Goal: Information Seeking & Learning: Learn about a topic

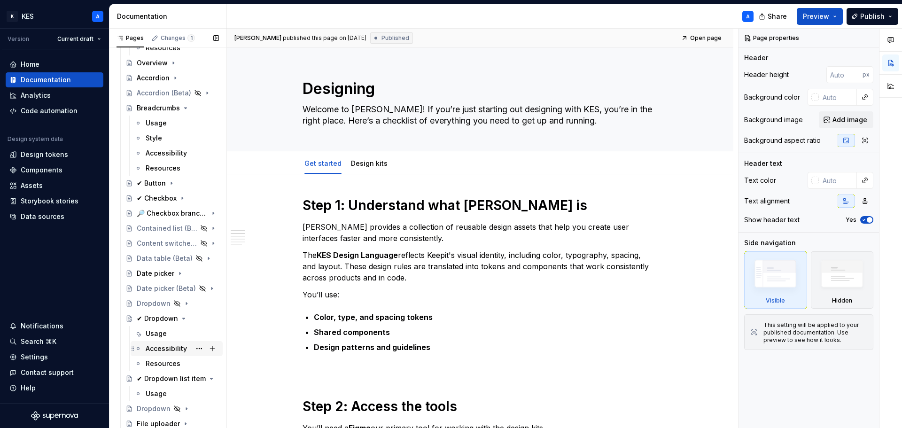
scroll to position [611, 0]
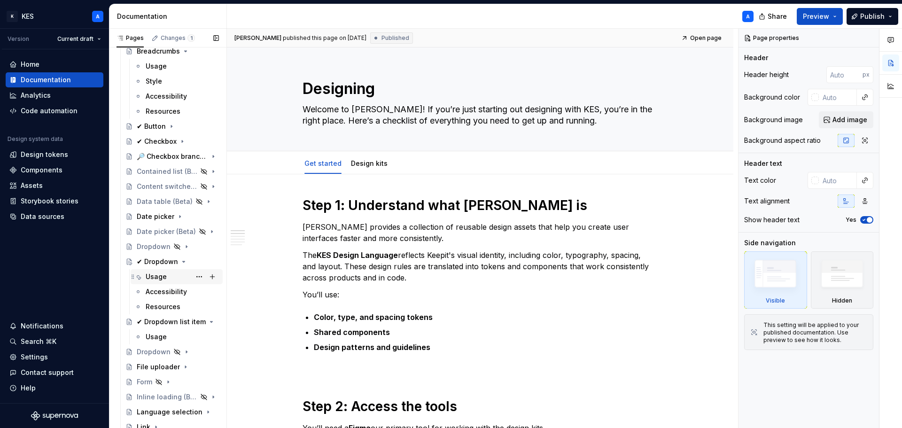
drag, startPoint x: 171, startPoint y: 272, endPoint x: 695, endPoint y: 264, distance: 524.7
click at [171, 272] on div "Usage" at bounding box center [182, 276] width 73 height 9
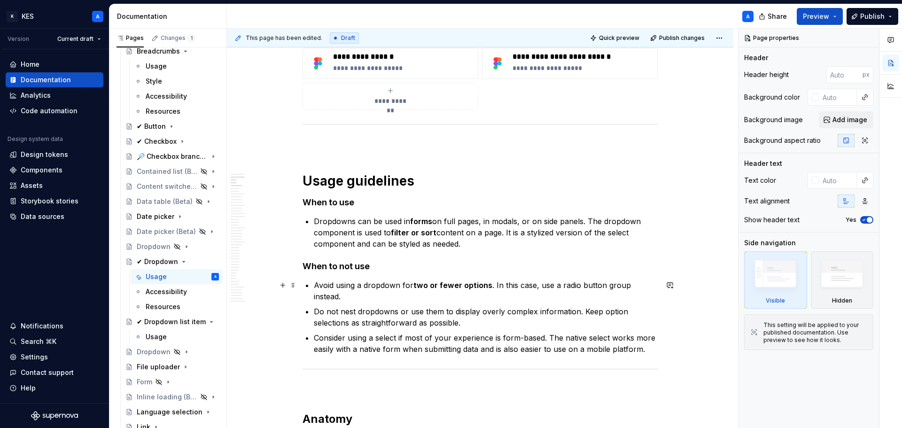
scroll to position [470, 0]
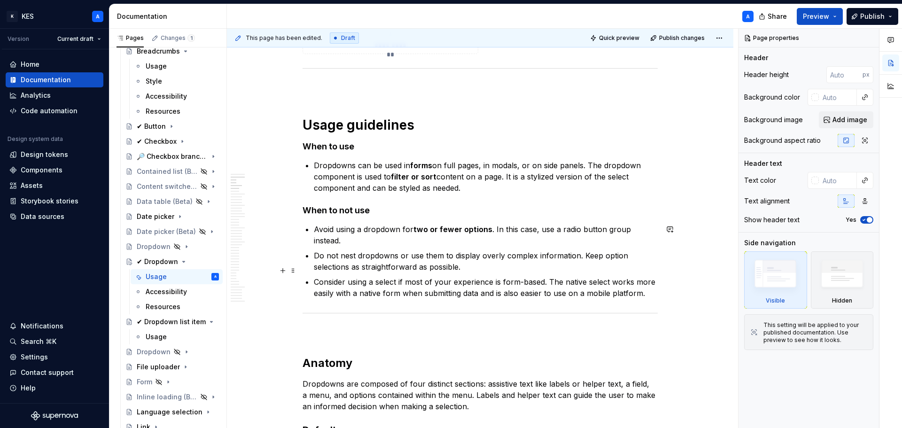
click at [431, 278] on p "Consider using a select if most of your experience is form-based. The native se…" at bounding box center [486, 287] width 344 height 23
type textarea "*"
click at [431, 278] on p "Consider using a select if most of your experience is form-based. The native se…" at bounding box center [486, 287] width 344 height 23
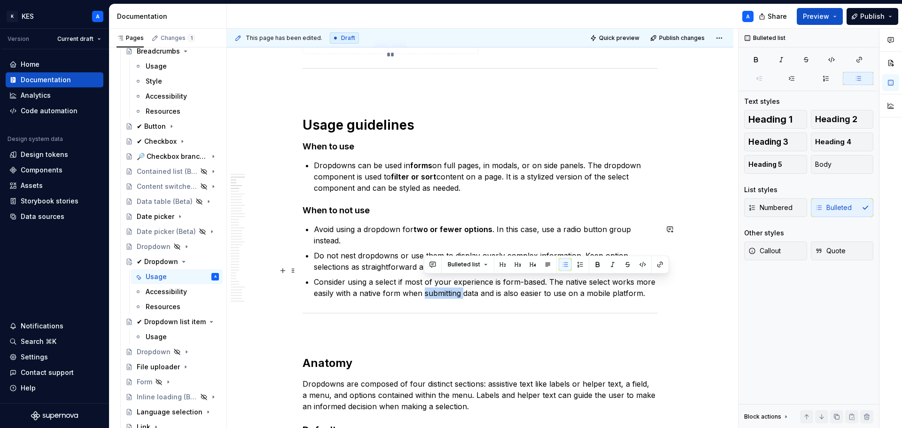
click at [431, 278] on p "Consider using a select if most of your experience is form-based. The native se…" at bounding box center [486, 287] width 344 height 23
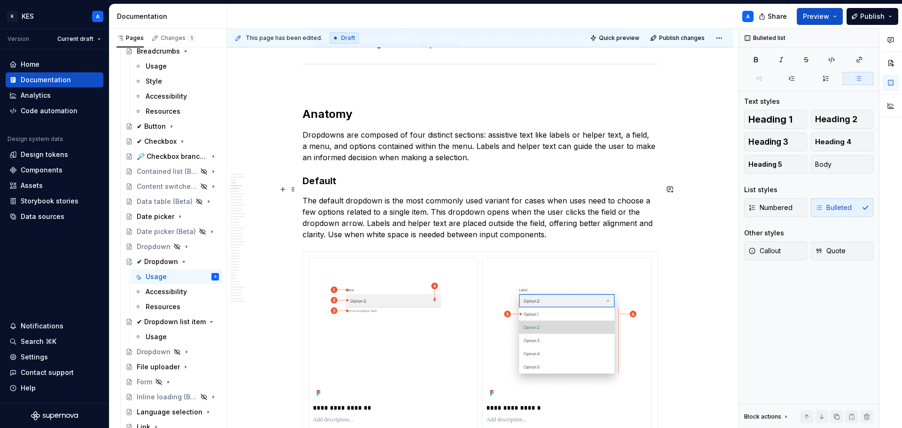
scroll to position [705, 0]
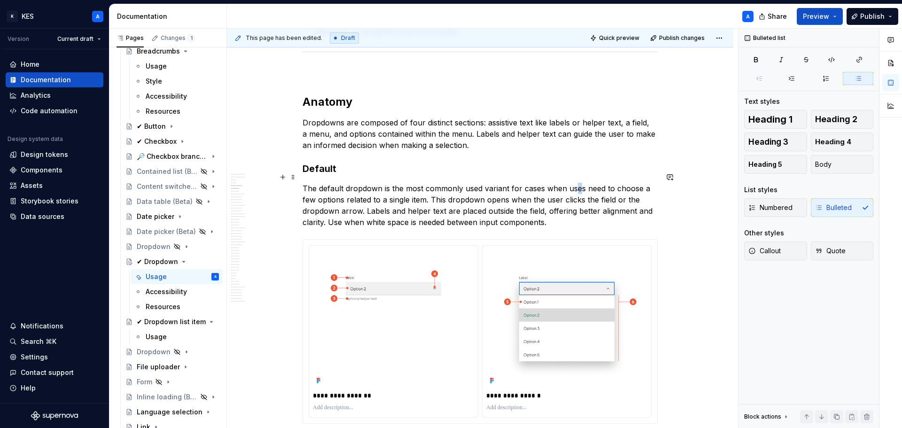
click at [577, 183] on p "The default dropdown is the most commonly used variant for cases when uses need…" at bounding box center [479, 205] width 355 height 45
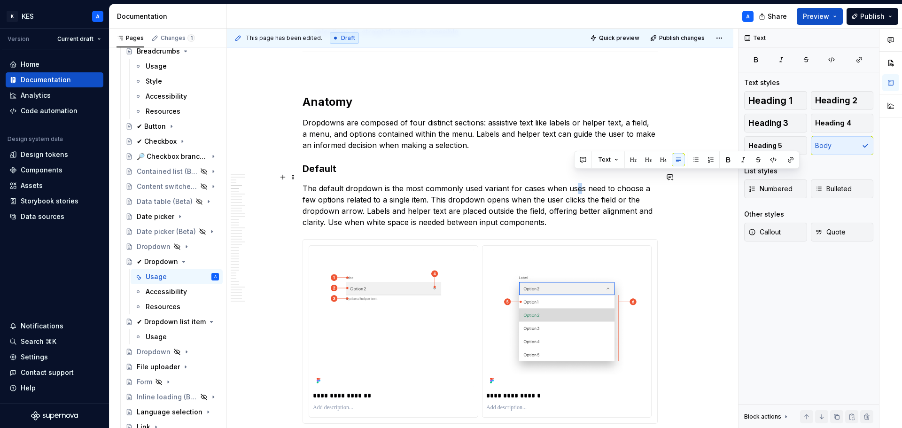
click at [578, 183] on p "The default dropdown is the most commonly used variant for cases when uses need…" at bounding box center [479, 205] width 355 height 45
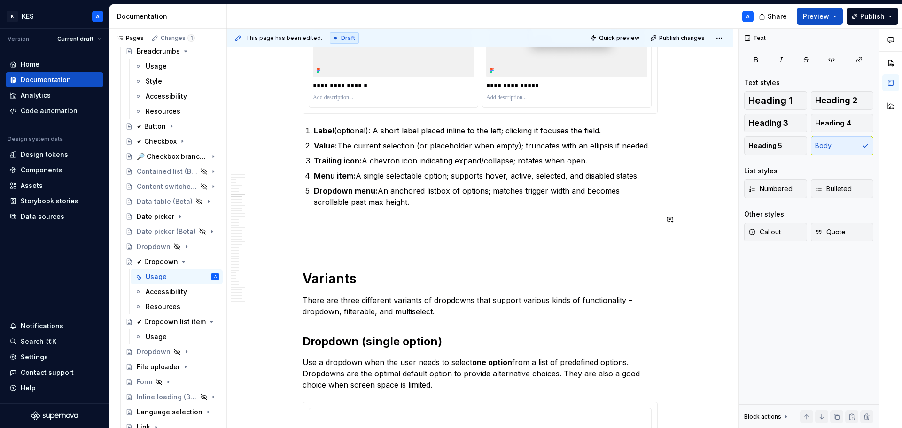
scroll to position [1409, 0]
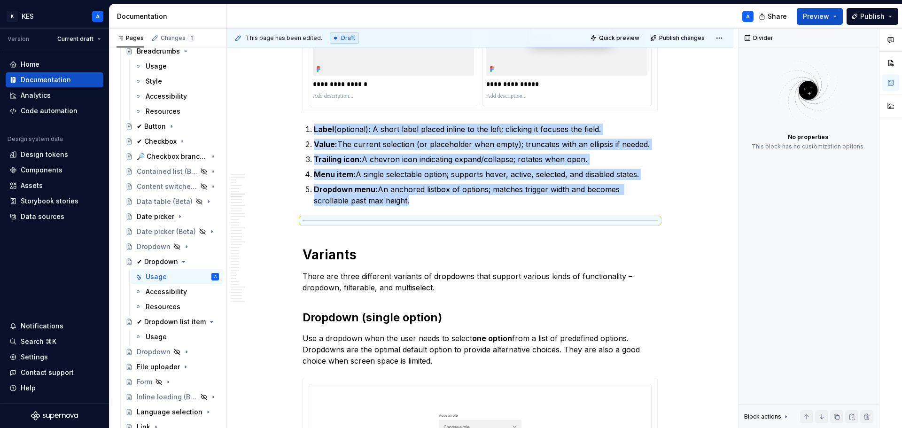
click at [408, 246] on h1 "Variants" at bounding box center [479, 254] width 355 height 17
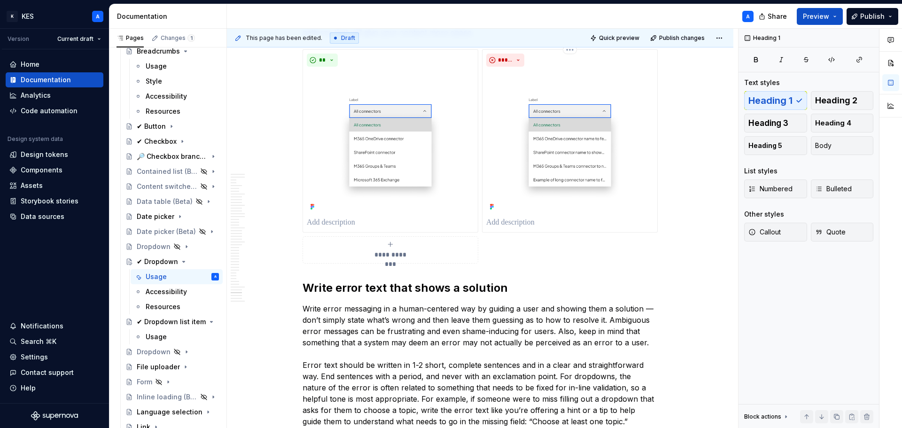
scroll to position [10380, 0]
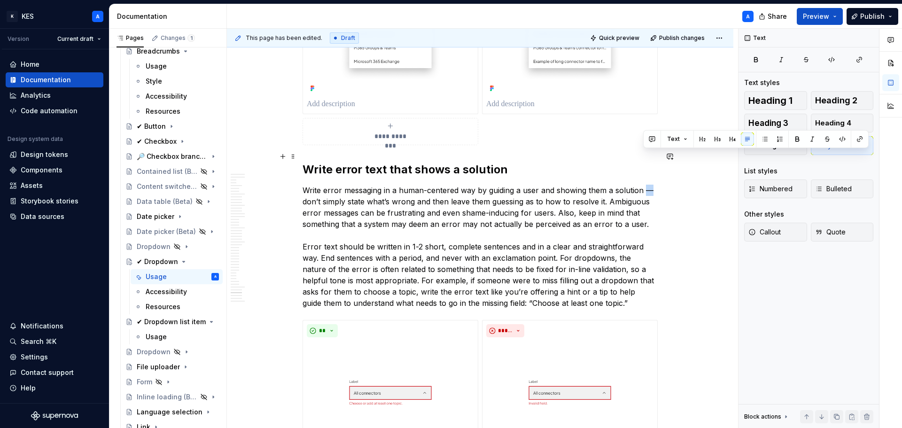
click at [648, 185] on p "Write error messaging in a human-centered way by guiding a user and showing the…" at bounding box center [479, 247] width 355 height 124
copy p "—"
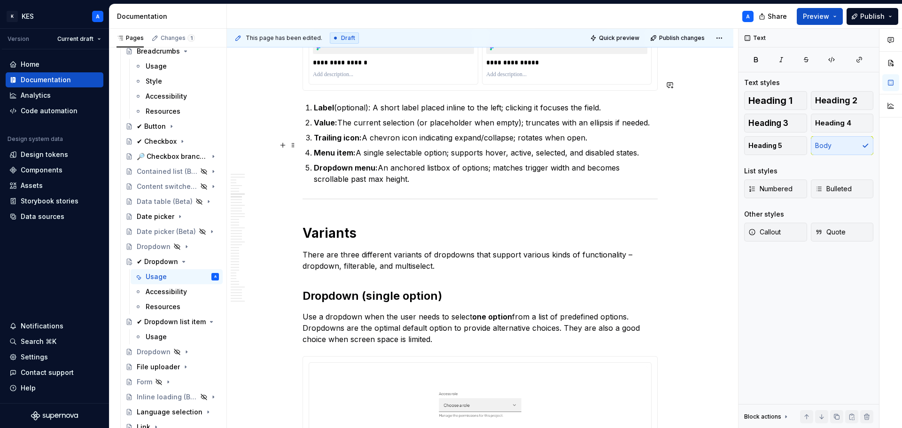
scroll to position [1497, 0]
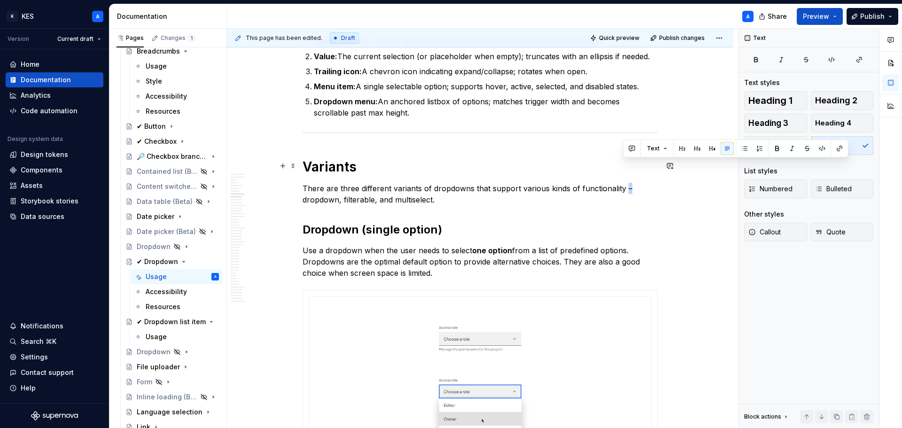
click at [626, 183] on p "There are three different variants of dropdowns that support various kinds of f…" at bounding box center [479, 194] width 355 height 23
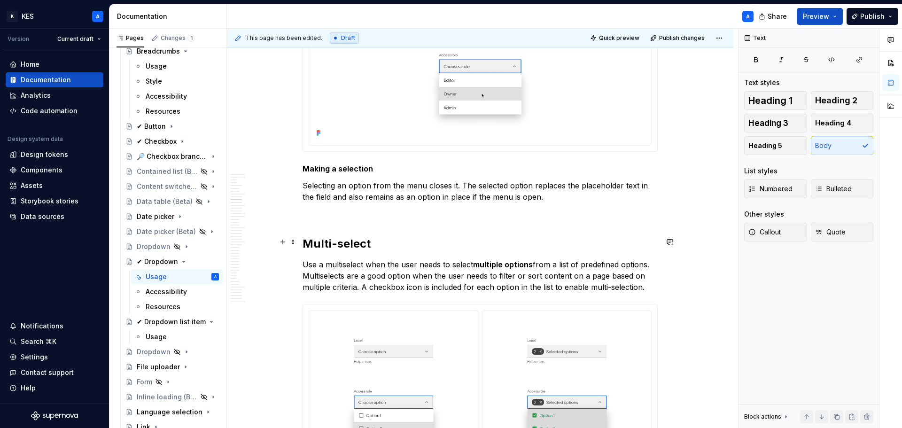
scroll to position [1873, 0]
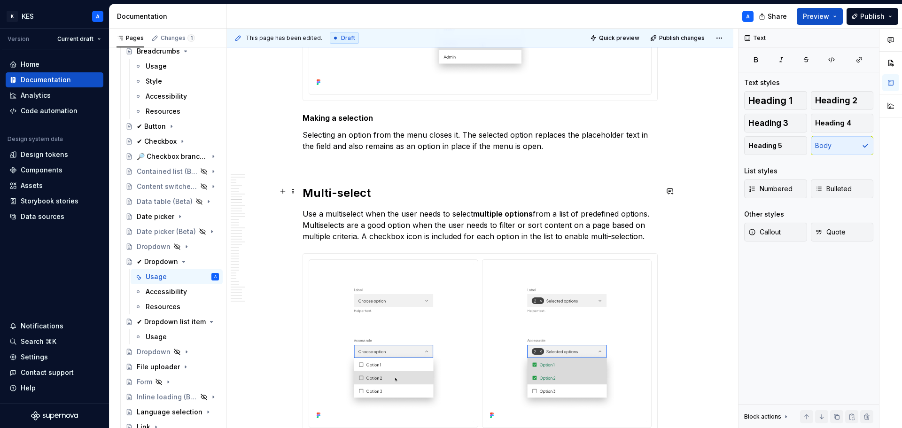
click at [340, 208] on p "Use a multiselect when the user needs to select multiple options from a list of…" at bounding box center [479, 225] width 355 height 34
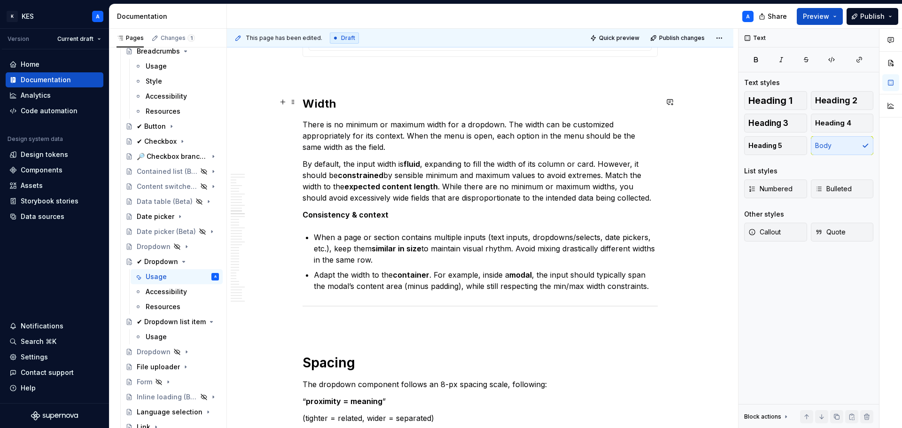
scroll to position [3329, 0]
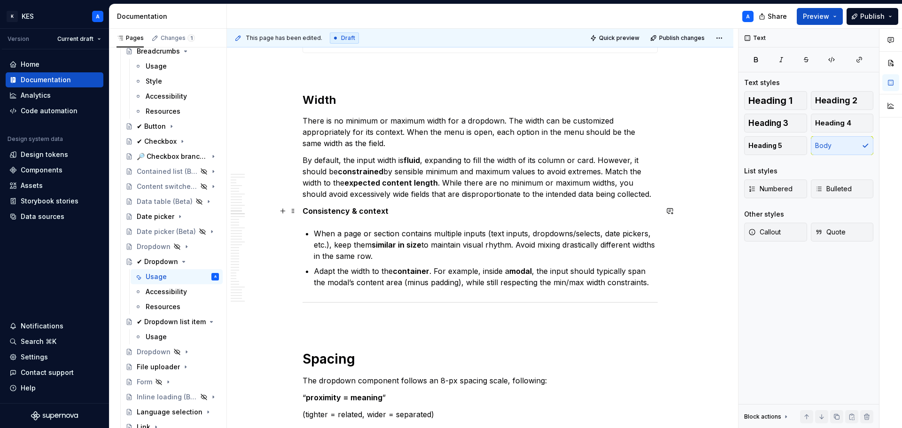
click at [577, 228] on p "When a page or section contains multiple inputs (text inputs, dropdowns/selects…" at bounding box center [486, 245] width 344 height 34
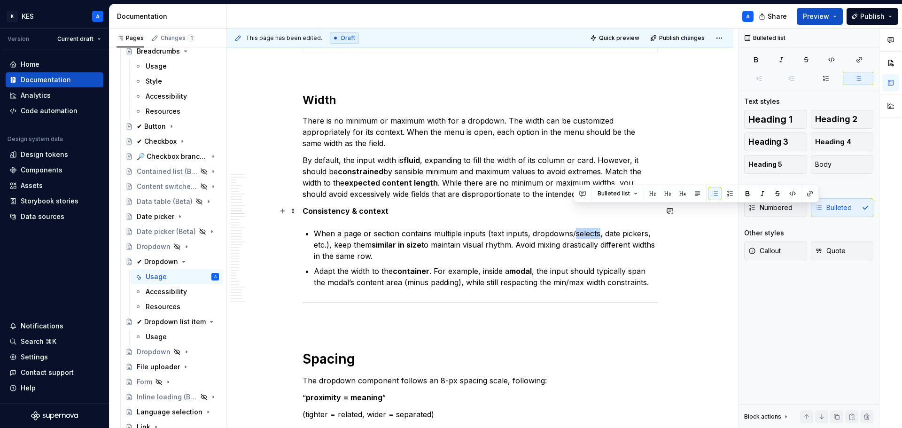
click at [577, 228] on p "When a page or section contains multiple inputs (text inputs, dropdowns/selects…" at bounding box center [486, 245] width 344 height 34
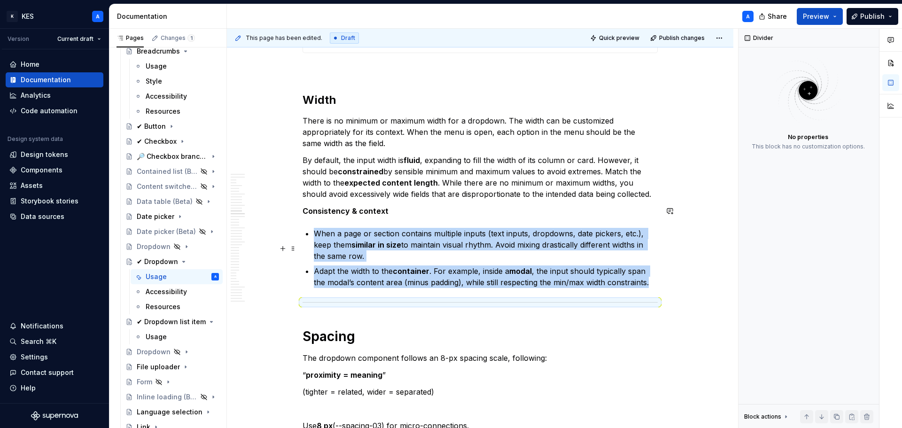
click at [433, 265] on p "Adapt the width to the container . For example, inside a modal , the input shou…" at bounding box center [486, 276] width 344 height 23
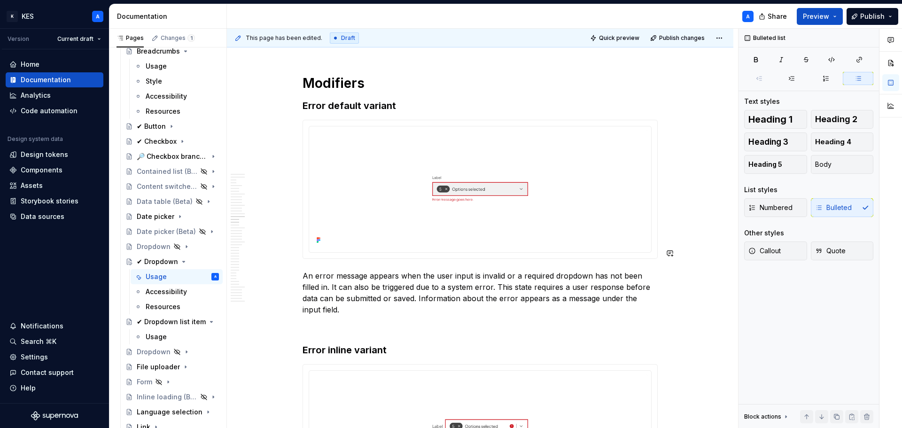
scroll to position [3986, 0]
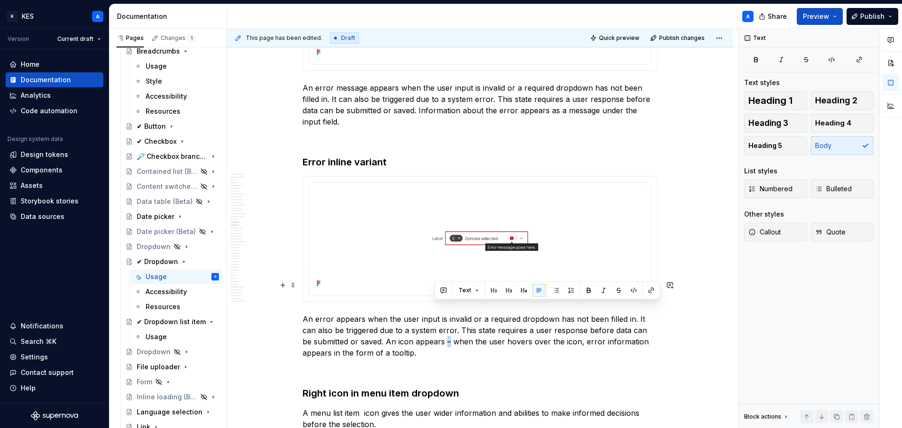
click at [437, 313] on p "An error appears when the user input is invalid or a required dropdown has not …" at bounding box center [479, 335] width 355 height 45
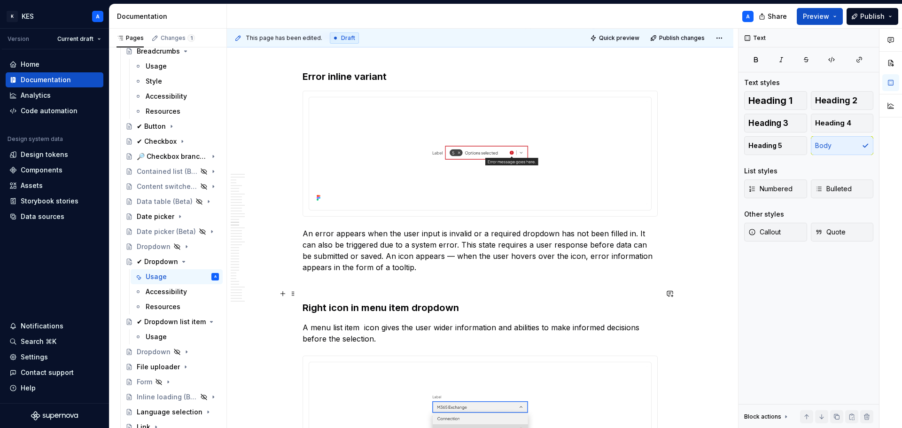
scroll to position [4080, 0]
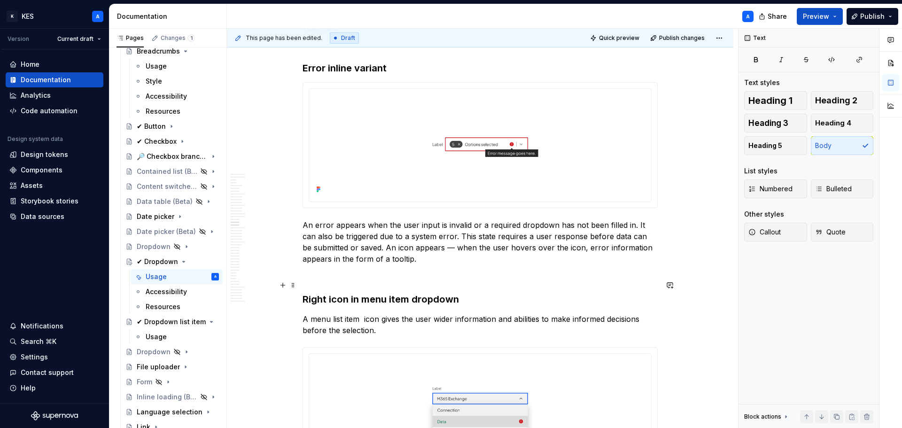
drag, startPoint x: 360, startPoint y: 286, endPoint x: 405, endPoint y: 290, distance: 45.3
click at [360, 313] on p "A menu list item icon gives the user wider information and abilities to make in…" at bounding box center [479, 324] width 355 height 23
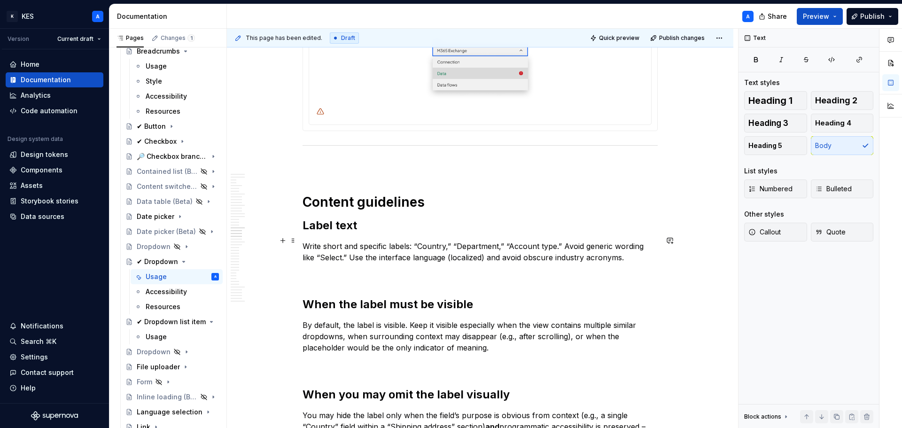
scroll to position [4456, 0]
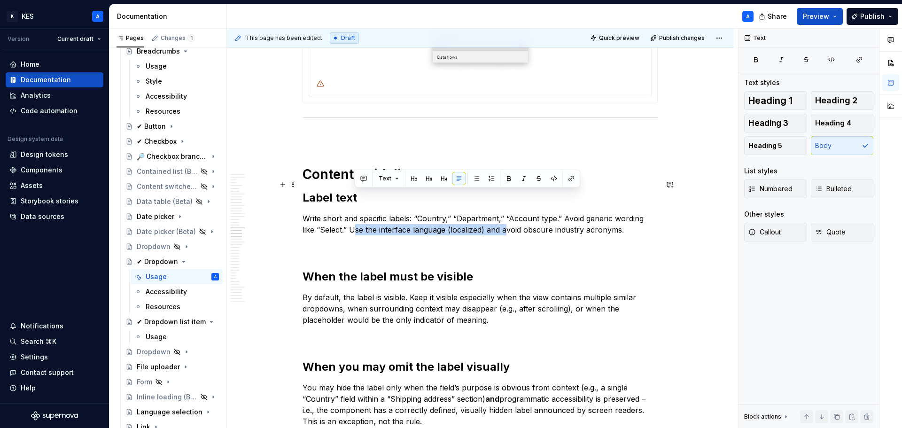
drag, startPoint x: 506, startPoint y: 195, endPoint x: 354, endPoint y: 199, distance: 152.2
click at [354, 213] on p "Write short and specific labels: “Country,” “Department,” “Account type.” Avoid…" at bounding box center [479, 224] width 355 height 23
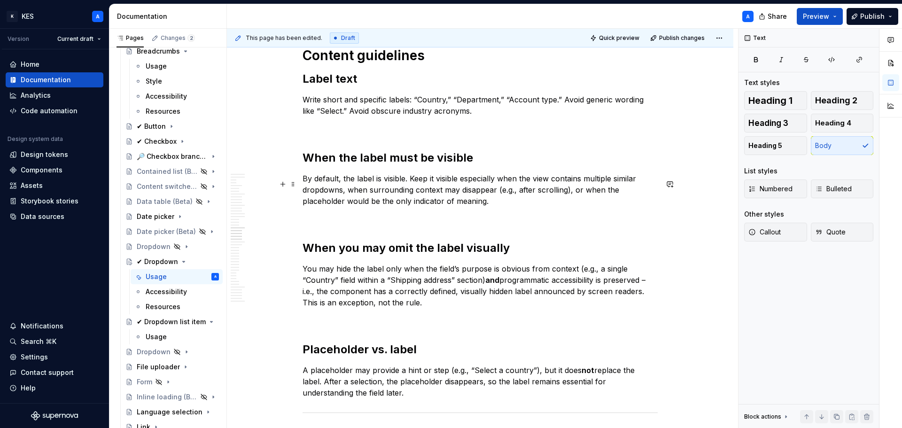
scroll to position [4597, 0]
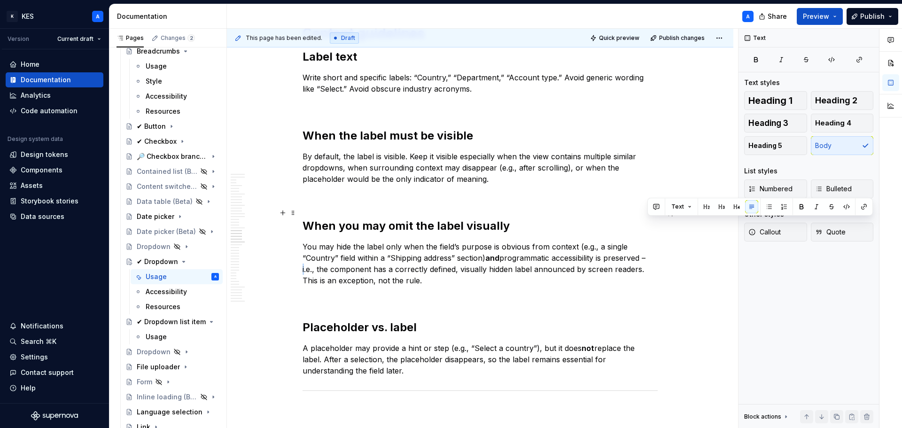
click at [652, 241] on p "You may hide the label only when the field’s purpose is obvious from context (e…" at bounding box center [479, 263] width 355 height 45
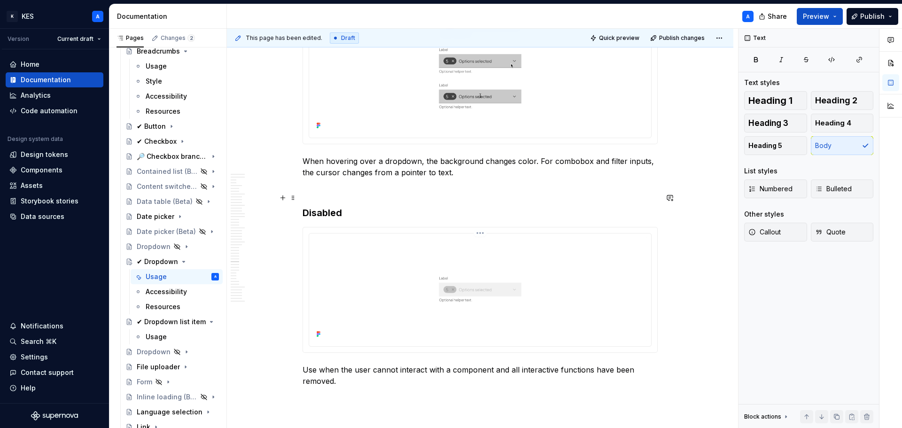
scroll to position [6241, 0]
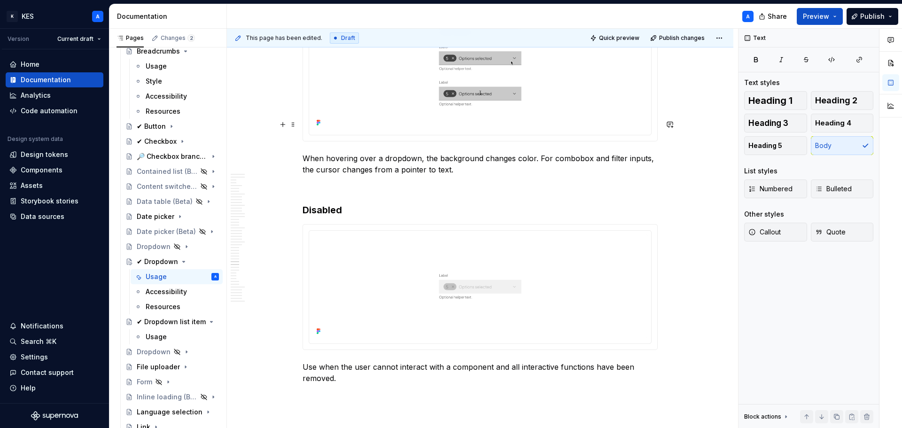
click at [549, 153] on p "When hovering over a dropdown, the background changes color. For combobox and f…" at bounding box center [479, 164] width 355 height 23
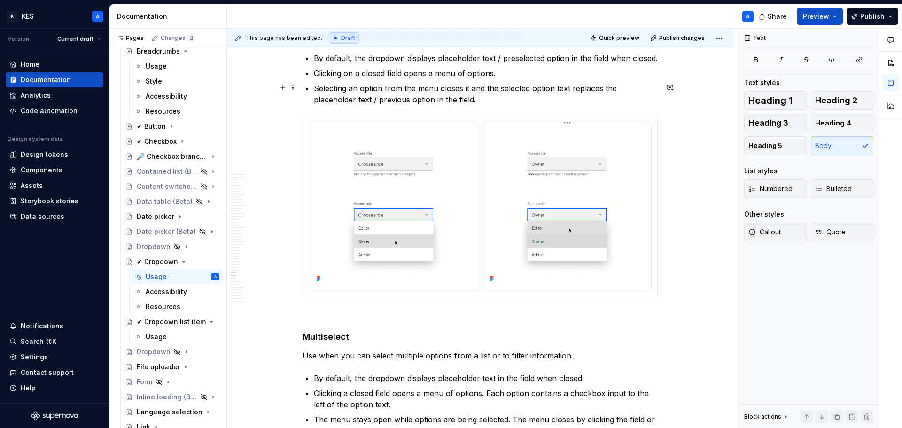
scroll to position [7227, 0]
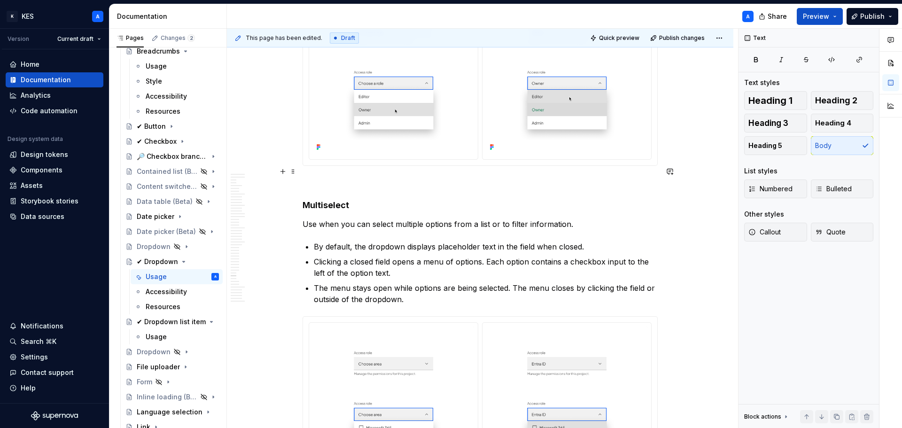
click at [326, 200] on h4 "Multiselect" at bounding box center [479, 205] width 355 height 11
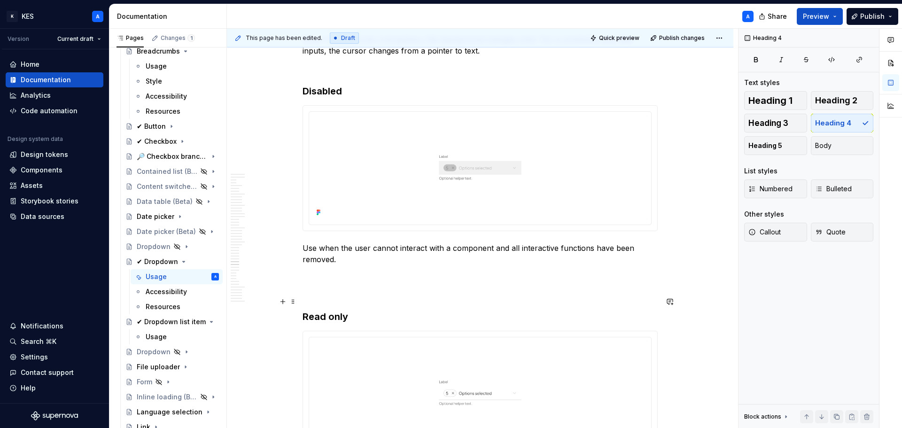
scroll to position [6288, 0]
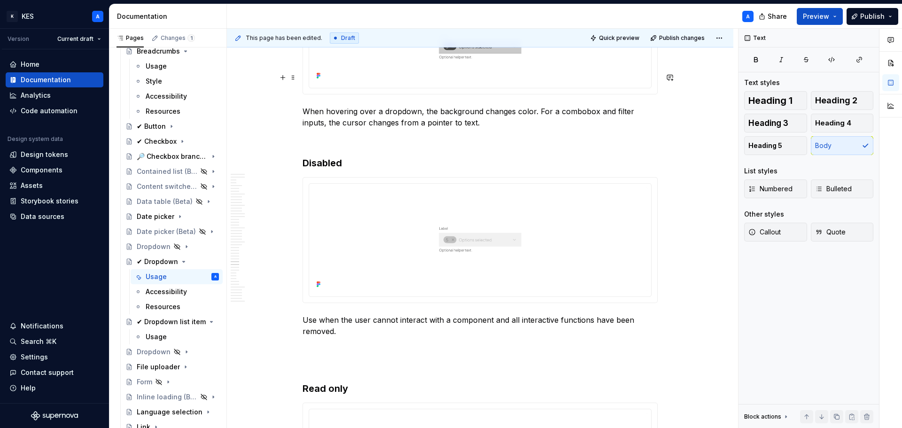
click at [581, 106] on p "When hovering over a dropdown, the background changes color. For a combobox and…" at bounding box center [479, 117] width 355 height 23
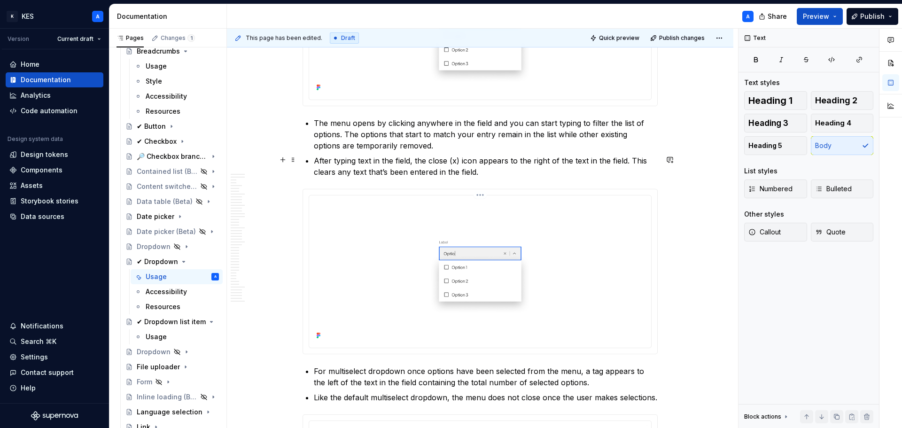
scroll to position [8398, 0]
click at [404, 364] on p "For multiselect dropdown once options have been selected from the menu, a tag a…" at bounding box center [486, 375] width 344 height 23
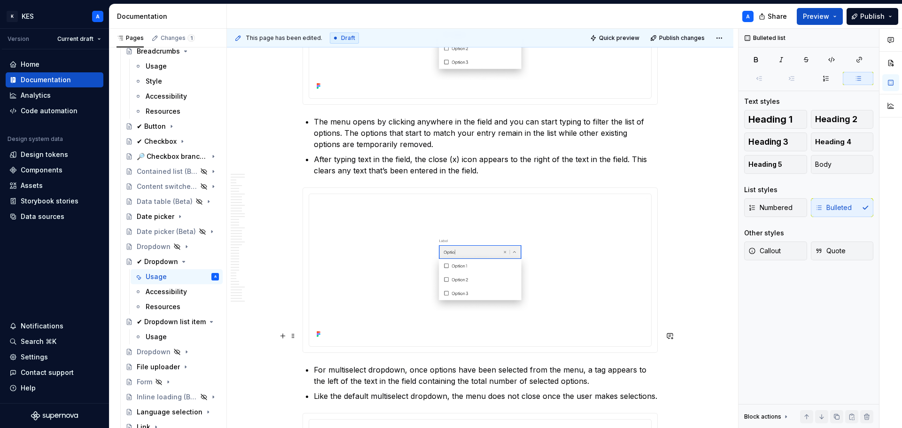
click at [328, 364] on p "For multiselect dropdown, once options have been selected from the menu, a tag …" at bounding box center [486, 375] width 344 height 23
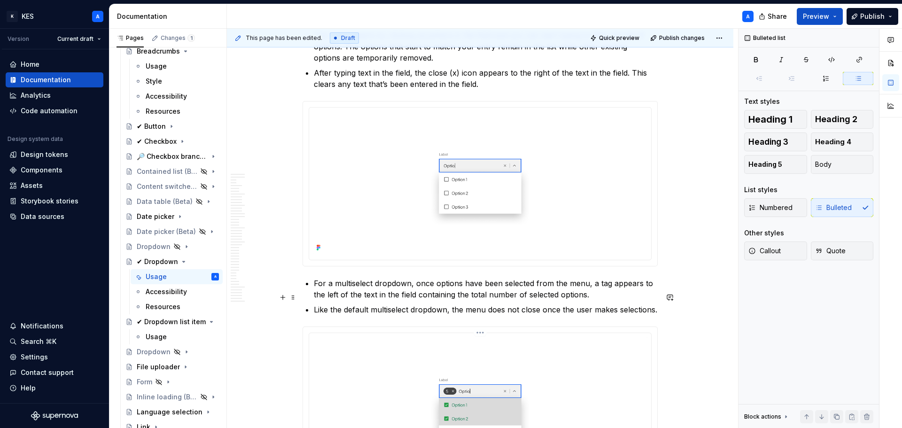
scroll to position [8539, 0]
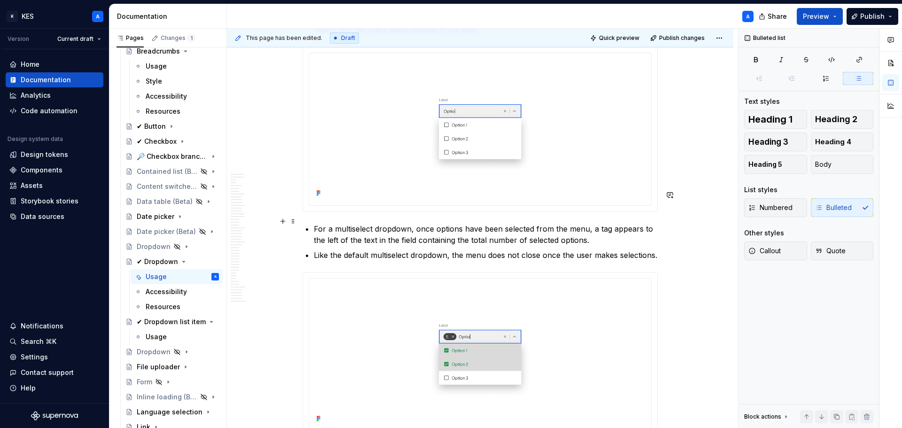
click at [389, 249] on p "Like the default multiselect dropdown, the menu does not close once the user ma…" at bounding box center [486, 254] width 344 height 11
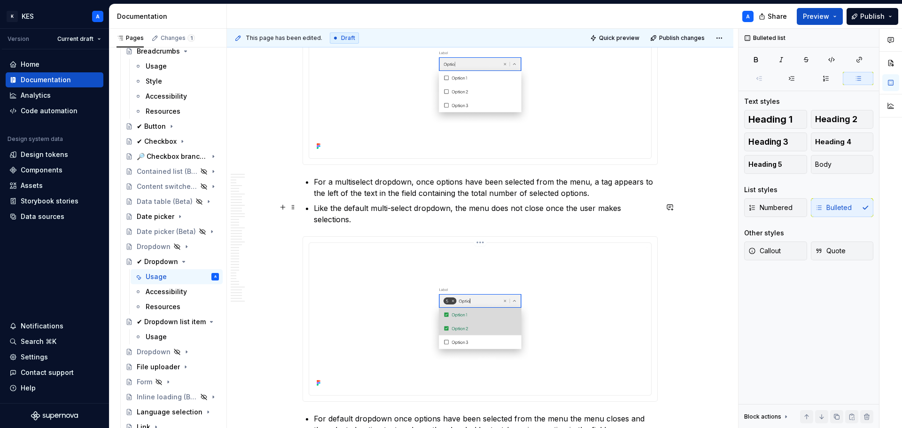
scroll to position [8727, 0]
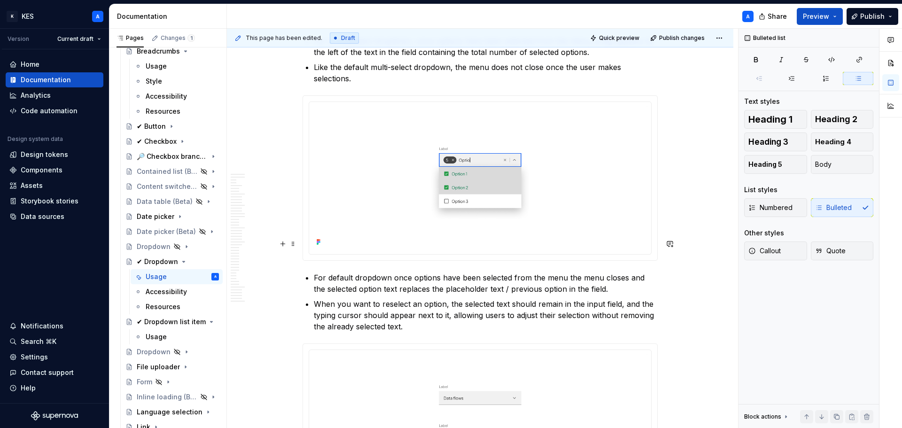
click at [328, 272] on p "For default dropdown once options have been selected from the menu the menu clo…" at bounding box center [486, 283] width 344 height 23
click at [397, 272] on p "For a default dropdown once options have been selected from the menu the menu c…" at bounding box center [486, 283] width 344 height 23
click at [573, 272] on p "For a default dropdown, once options have been selected from the menu the menu …" at bounding box center [486, 283] width 344 height 23
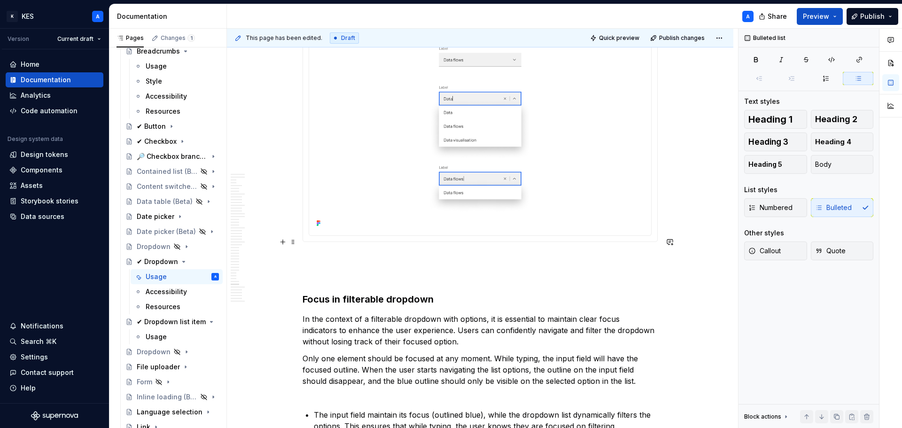
scroll to position [9103, 0]
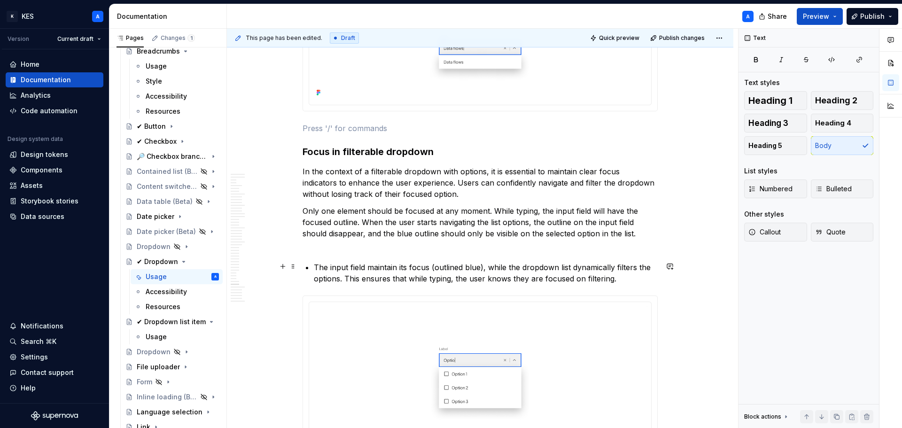
scroll to position [9197, 0]
click at [509, 208] on p "Only one element should be focused at any moment. While typing, the input field…" at bounding box center [479, 226] width 355 height 45
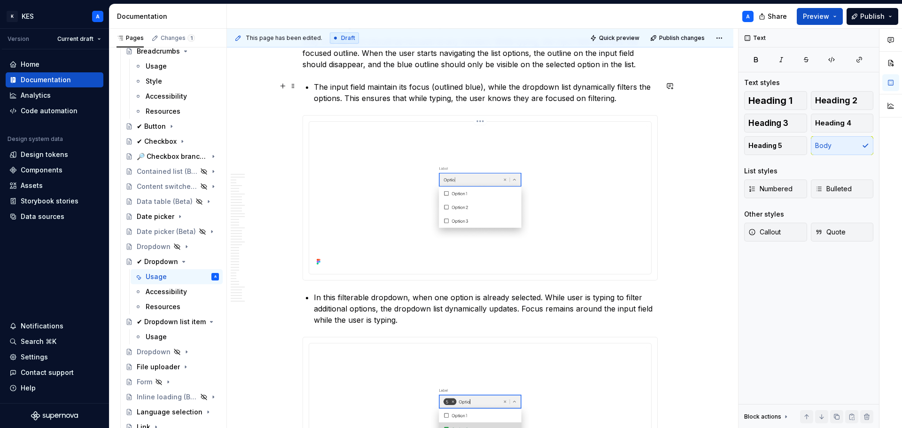
scroll to position [9385, 0]
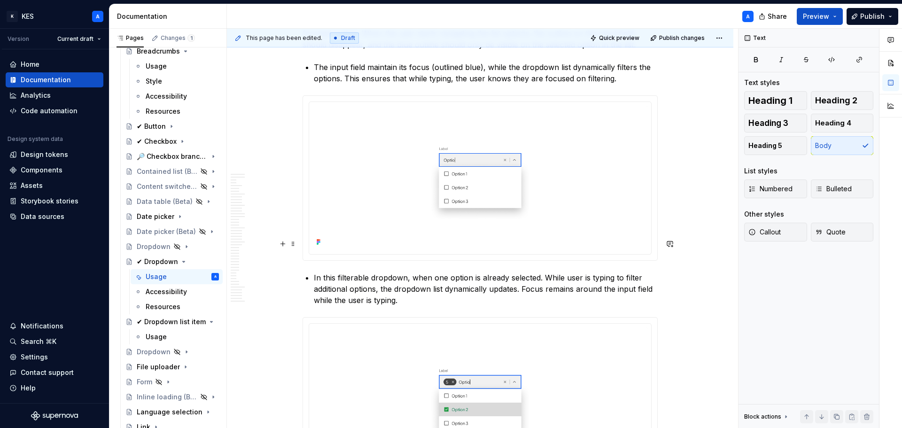
click at [565, 272] on p "In this filterable dropdown, when one option is already selected. While user is…" at bounding box center [486, 289] width 344 height 34
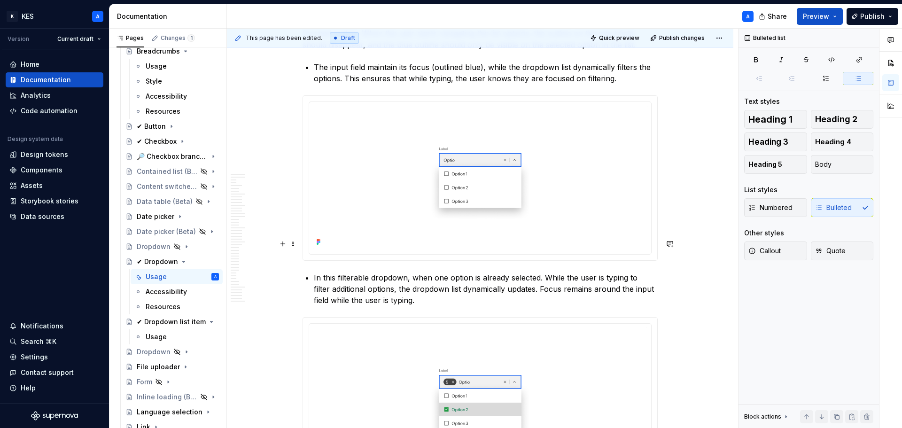
click at [605, 272] on p "In this filterable dropdown, when one option is already selected. While the use…" at bounding box center [486, 289] width 344 height 34
click at [619, 272] on p "In this filterable dropdown, when one option is already selected. While the use…" at bounding box center [486, 289] width 344 height 34
click at [332, 272] on p "In this filterable dropdown, when one option is already selected. While the use…" at bounding box center [486, 289] width 344 height 34
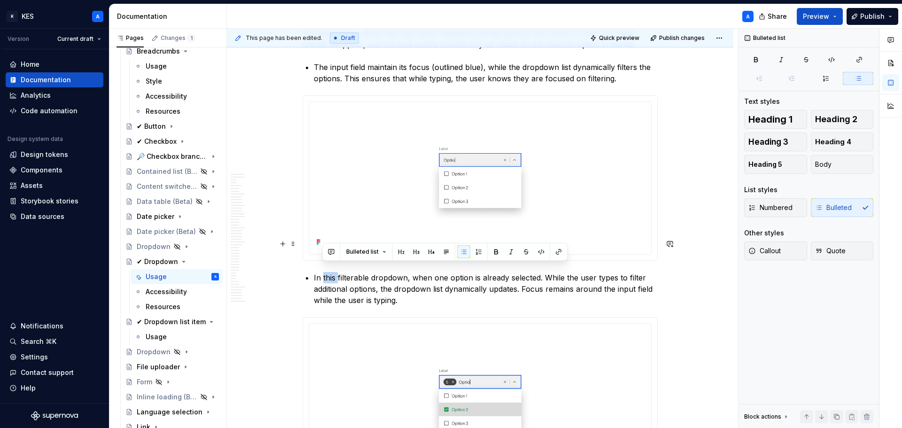
scroll to position [9244, 0]
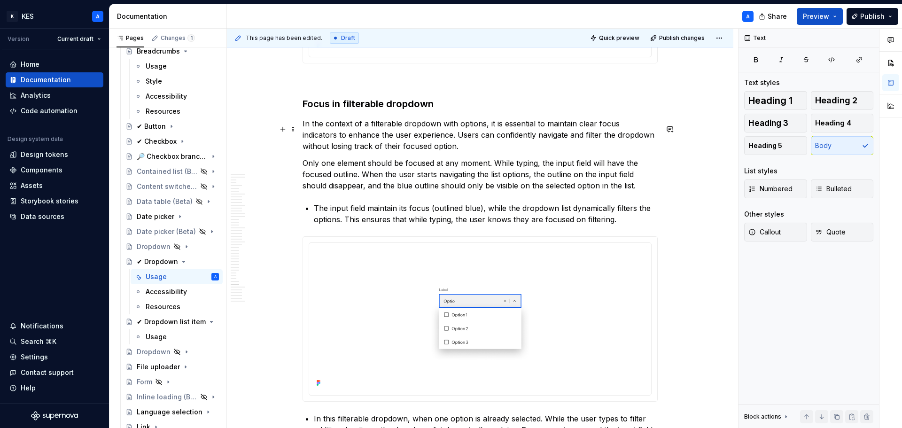
click at [560, 157] on p "Only one element should be focused at any moment. While typing, the input field…" at bounding box center [479, 174] width 355 height 34
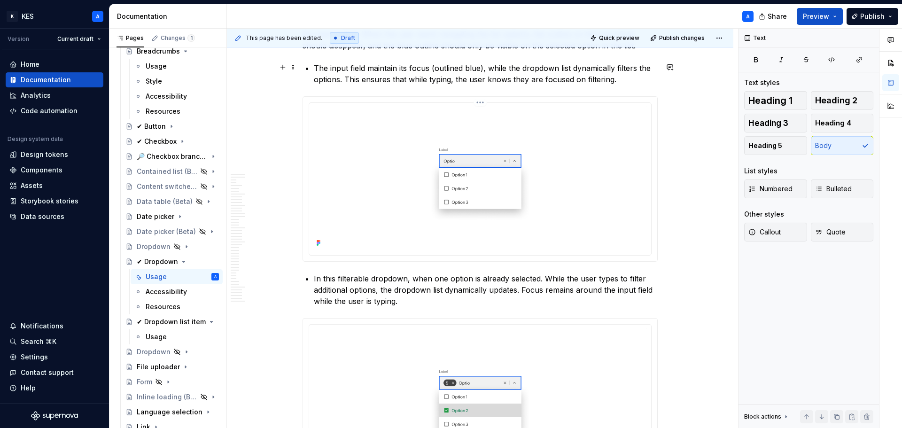
scroll to position [9385, 0]
click at [542, 272] on p "In this filterable dropdown, when one option is already selected. While the use…" at bounding box center [486, 289] width 344 height 34
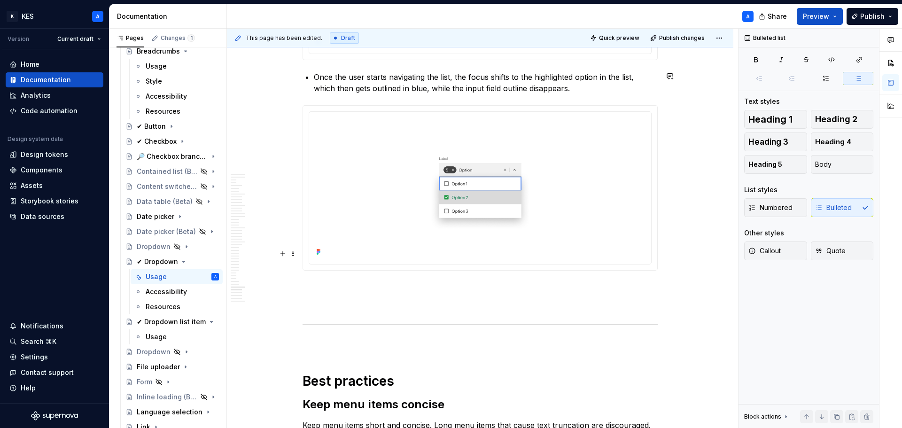
scroll to position [9948, 0]
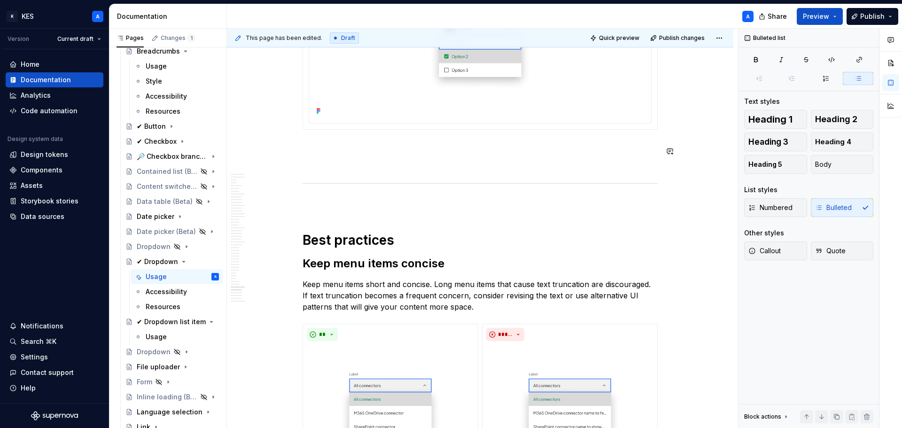
click at [412, 158] on p at bounding box center [479, 163] width 355 height 11
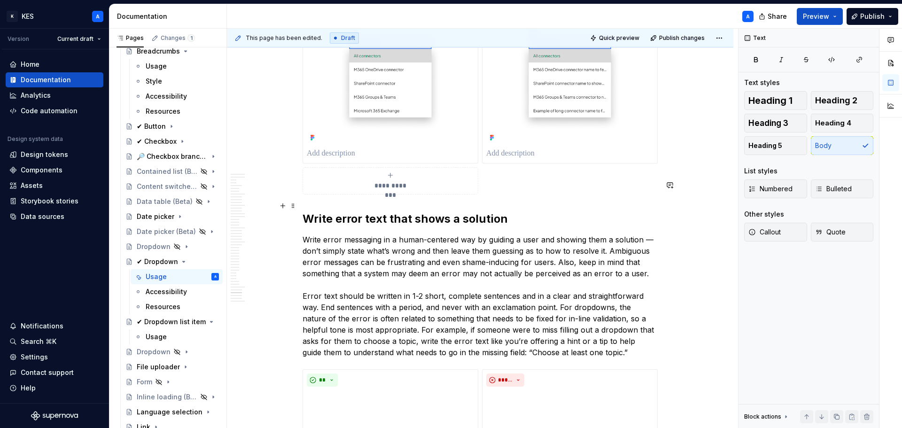
scroll to position [10277, 0]
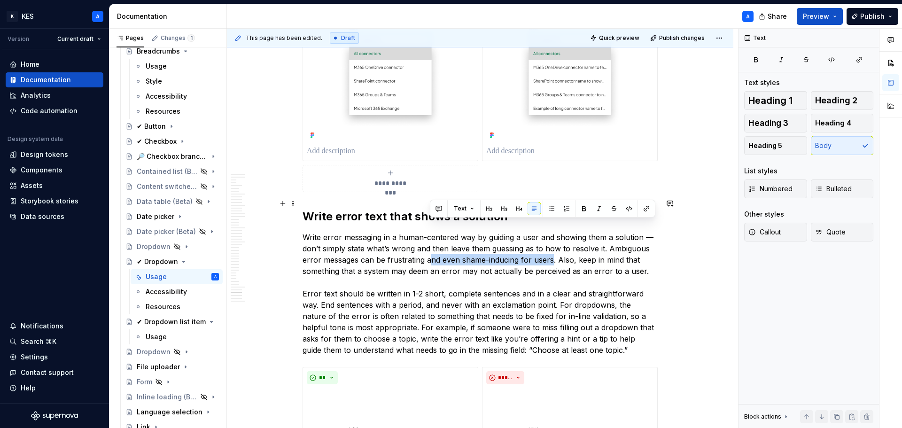
drag, startPoint x: 428, startPoint y: 226, endPoint x: 551, endPoint y: 229, distance: 123.1
click at [551, 232] on p "Write error messaging in a human-centered way by guiding a user and showing the…" at bounding box center [479, 294] width 355 height 124
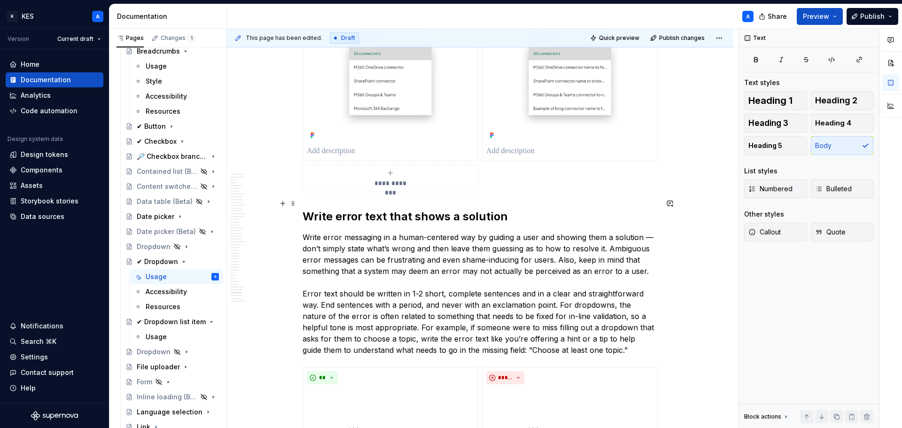
drag, startPoint x: 570, startPoint y: 239, endPoint x: 582, endPoint y: 245, distance: 13.2
click at [570, 239] on p "Write error messaging in a human-centered way by guiding a user and showing the…" at bounding box center [479, 294] width 355 height 124
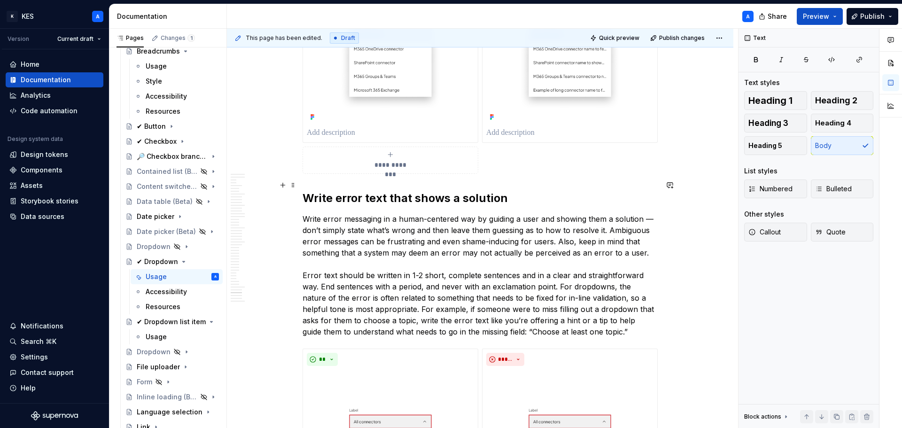
scroll to position [10324, 0]
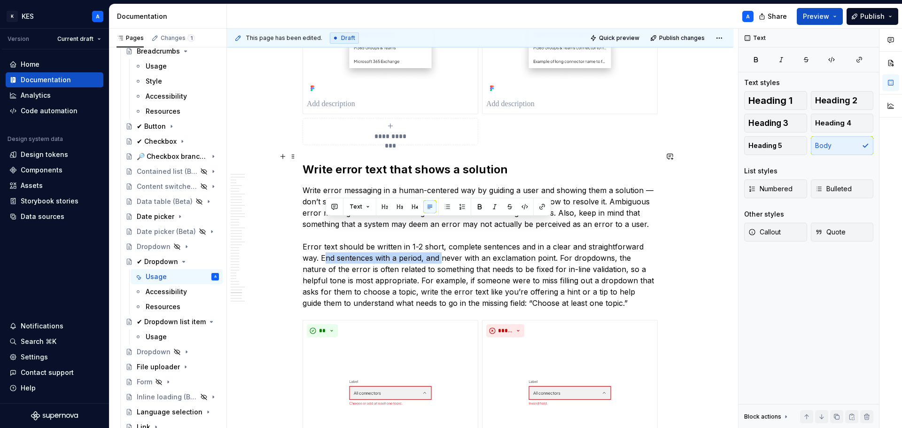
drag, startPoint x: 341, startPoint y: 223, endPoint x: 442, endPoint y: 227, distance: 100.1
click at [442, 227] on p "Write error messaging in a human-centered way by guiding a user and showing the…" at bounding box center [479, 247] width 355 height 124
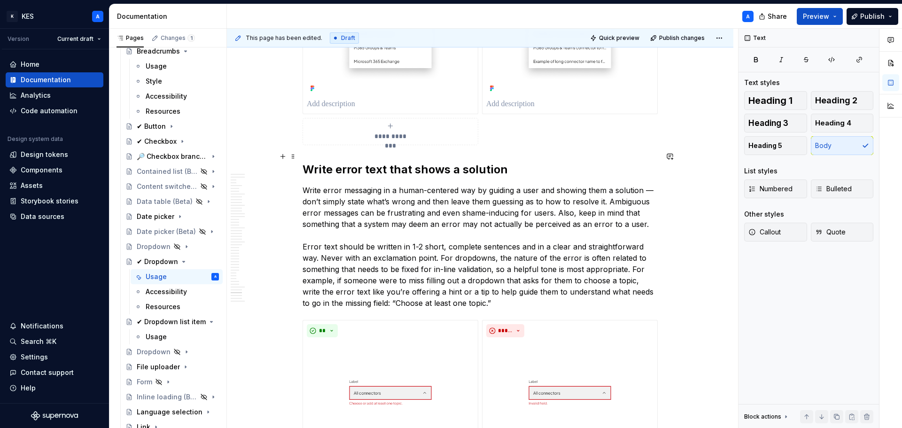
click at [346, 223] on p "Write error messaging in a human-centered way by guiding a user and showing the…" at bounding box center [479, 247] width 355 height 124
click at [493, 224] on p "Write error messaging in a human-centered way by guiding a user and showing the…" at bounding box center [479, 247] width 355 height 124
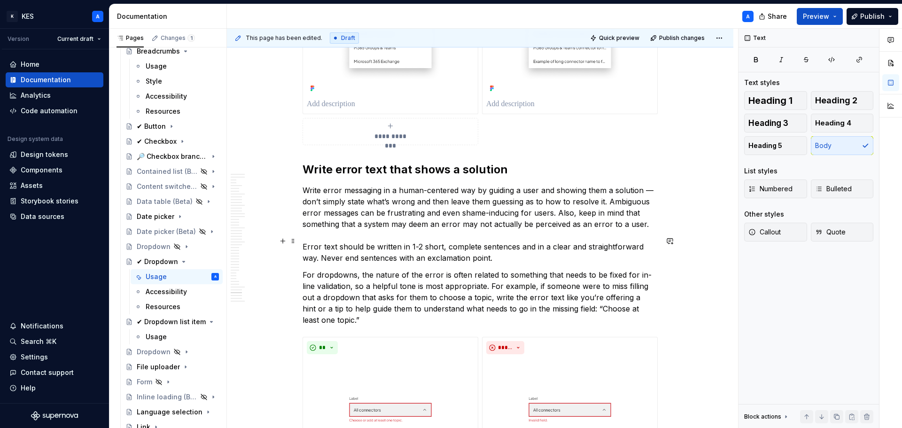
click at [643, 269] on p "For dropdowns, the nature of the error is often related to something that needs…" at bounding box center [479, 297] width 355 height 56
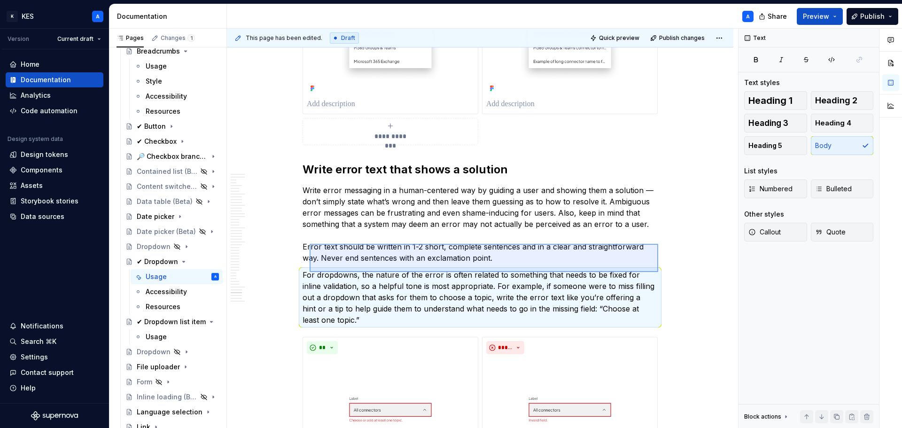
drag, startPoint x: 494, startPoint y: 272, endPoint x: 310, endPoint y: 244, distance: 186.7
click at [310, 244] on div "This page has been edited. Draft Quick preview Publish changes ✔ Dropdown Dropd…" at bounding box center [482, 229] width 511 height 400
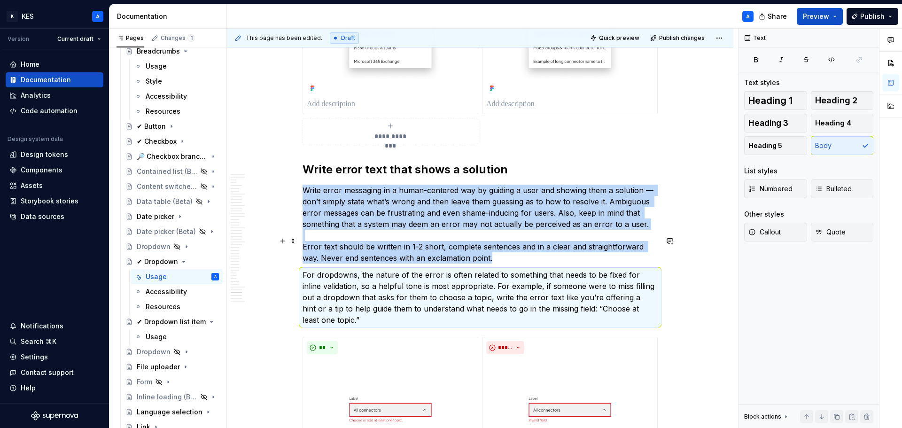
click at [309, 269] on p "For dropdowns, the nature of the error is often related to something that needs…" at bounding box center [479, 297] width 355 height 56
click at [497, 269] on p "For dropdowns, the nature of the error is often related to something that needs…" at bounding box center [479, 297] width 355 height 56
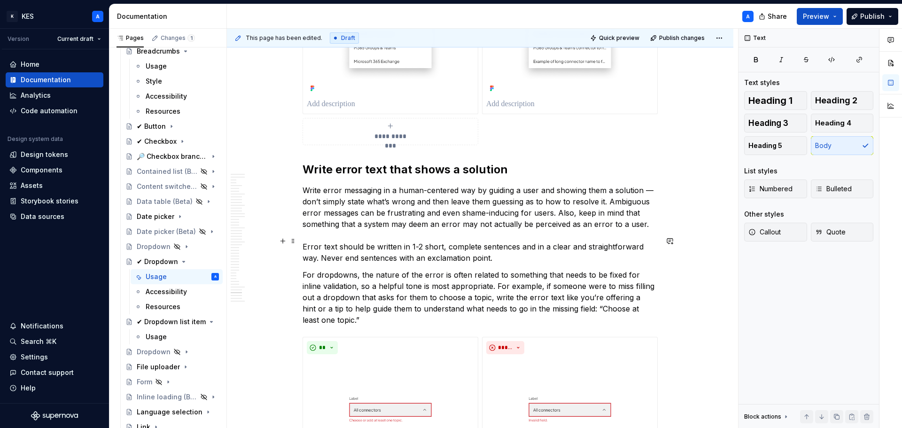
click at [406, 269] on p "For dropdowns, the nature of the error is often related to something that needs…" at bounding box center [479, 297] width 355 height 56
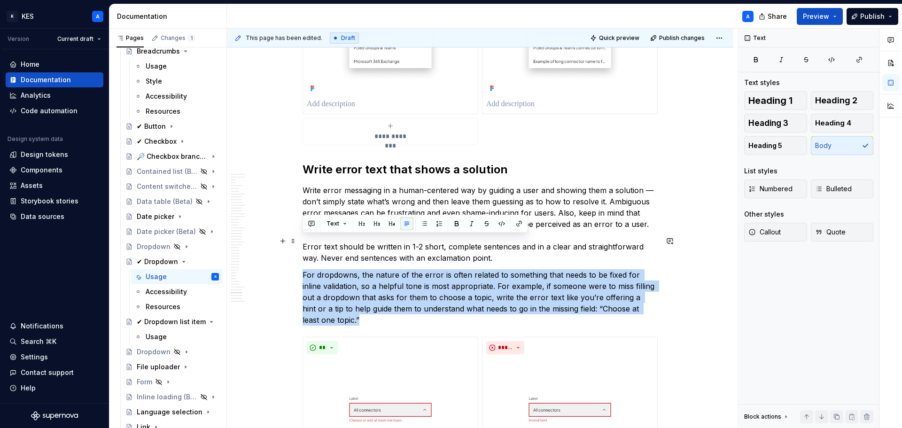
click at [406, 269] on p "For dropdowns, the nature of the error is often related to something that needs…" at bounding box center [479, 297] width 355 height 56
copy p "For dropdowns, the nature of the error is often related to something that needs…"
click at [555, 269] on p "For dropdowns, the nature of the error is often related to something that needs…" at bounding box center [479, 297] width 355 height 56
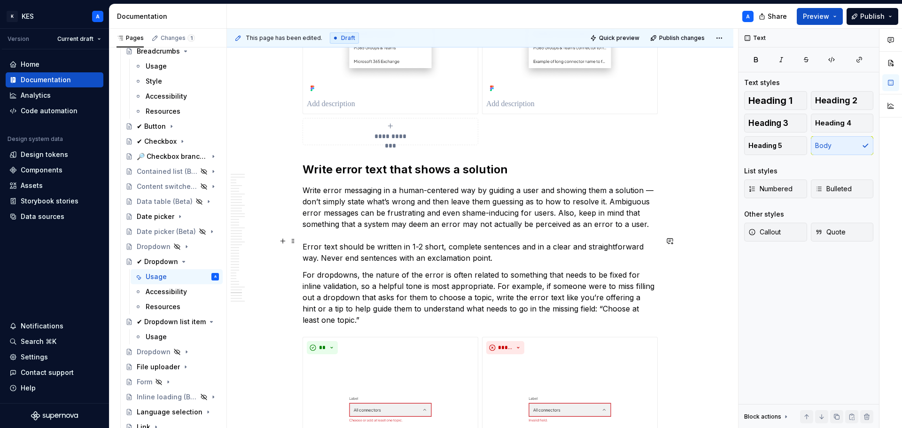
click at [371, 269] on p "For dropdowns, the nature of the error is often related to something that needs…" at bounding box center [479, 297] width 355 height 56
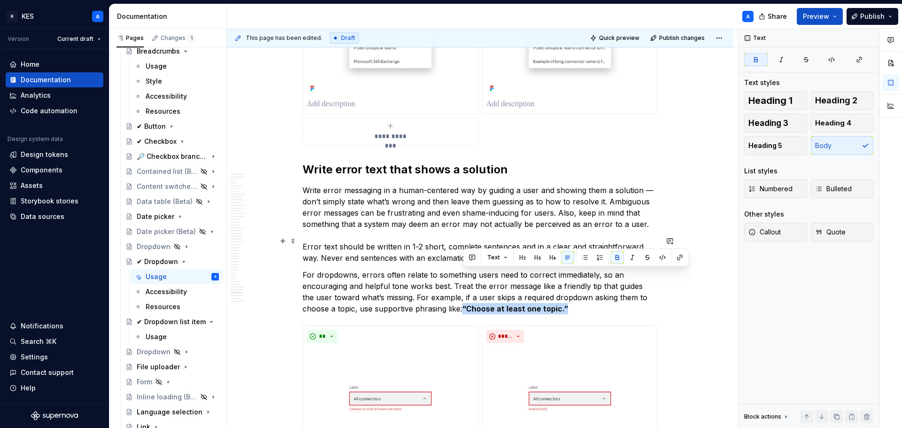
drag, startPoint x: 462, startPoint y: 273, endPoint x: 581, endPoint y: 274, distance: 119.3
click at [581, 274] on p "For dropdowns, errors often relate to something users need to correct immediate…" at bounding box center [479, 291] width 355 height 45
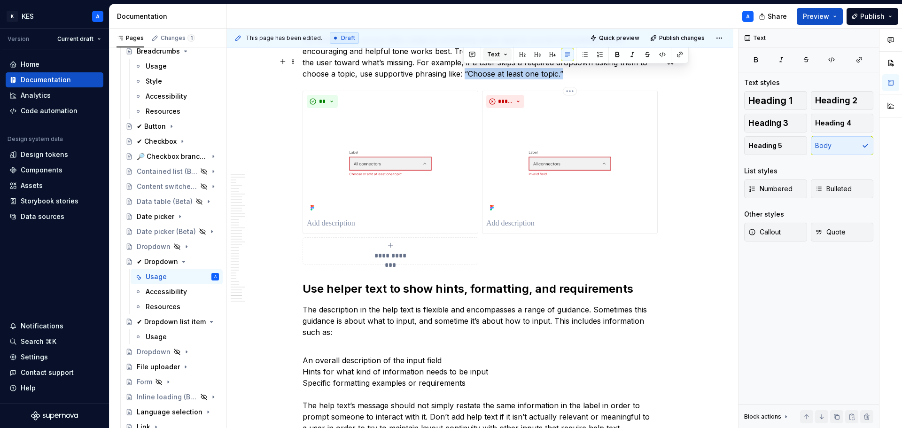
scroll to position [10606, 0]
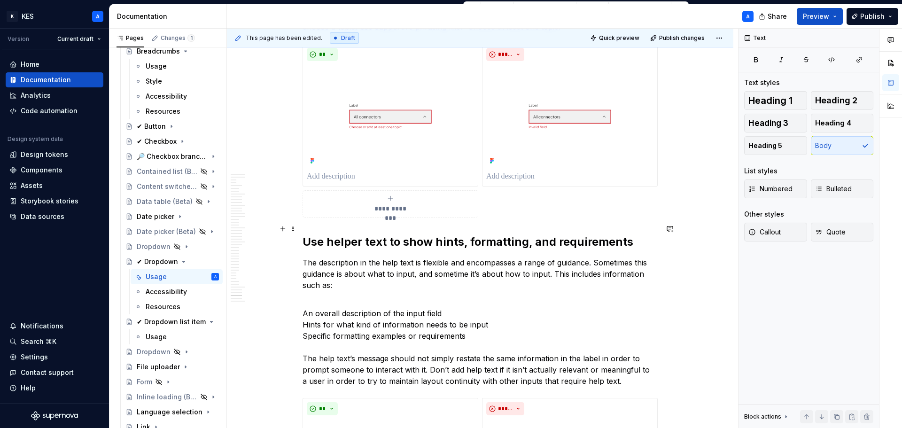
click at [396, 257] on p "The description in the help text is flexible and encompasses a range of guidanc…" at bounding box center [479, 274] width 355 height 34
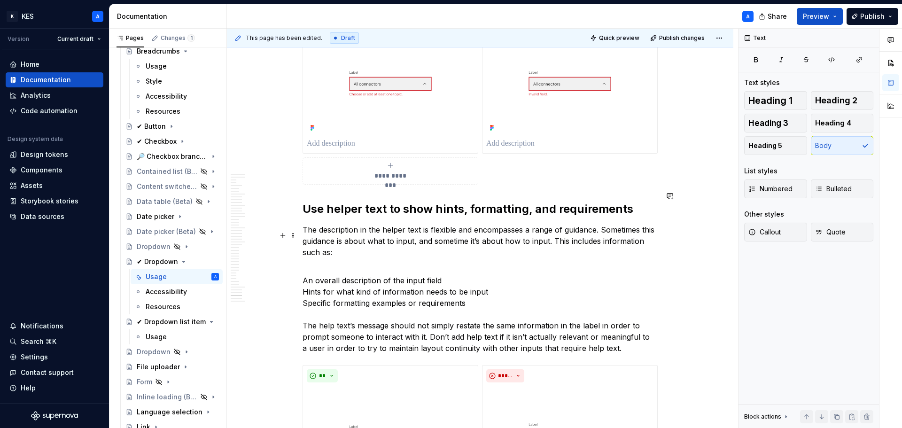
scroll to position [10653, 0]
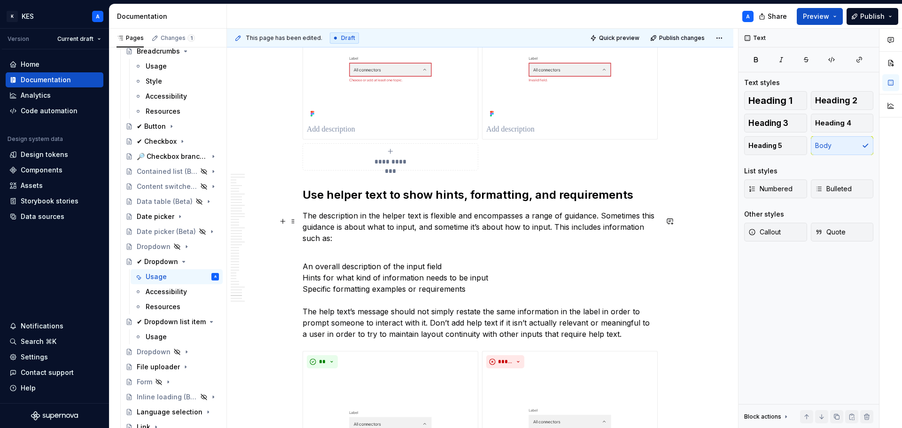
click at [283, 220] on button "button" at bounding box center [282, 221] width 13 height 13
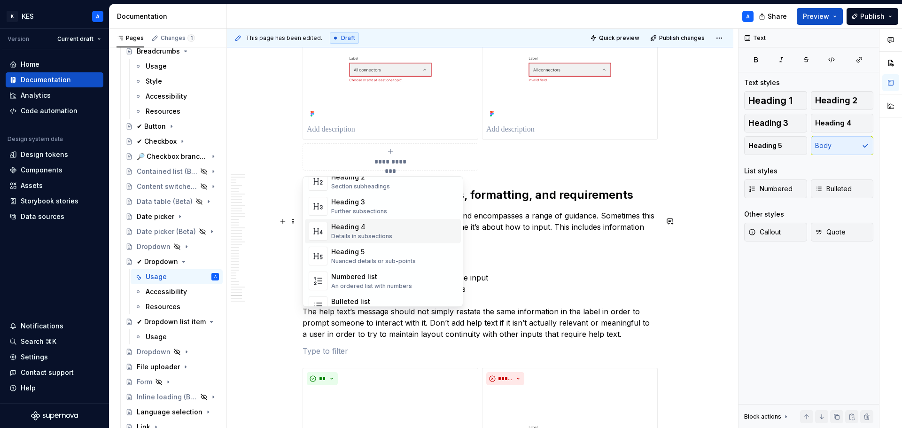
scroll to position [141, 0]
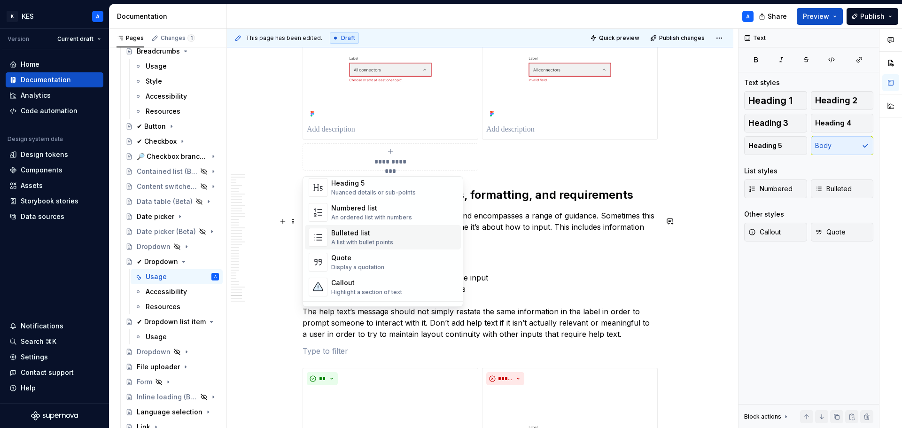
click at [355, 232] on div "Bulleted list" at bounding box center [362, 232] width 62 height 9
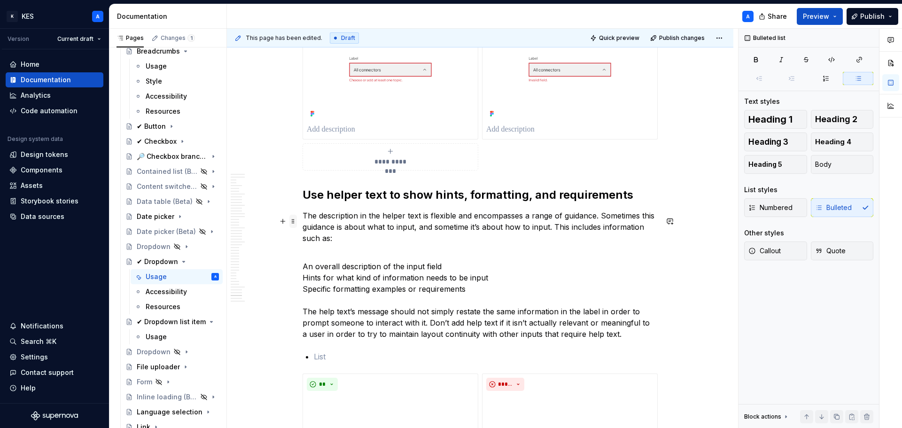
click at [292, 221] on span at bounding box center [293, 221] width 8 height 13
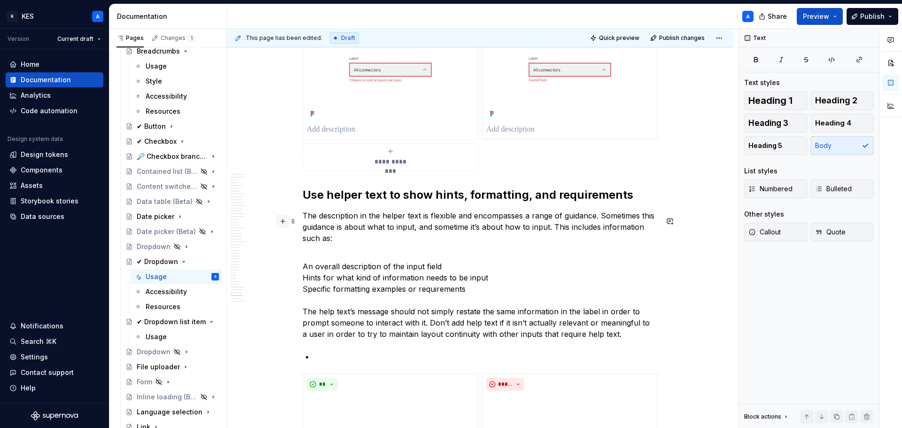
click at [283, 221] on button "button" at bounding box center [282, 221] width 13 height 13
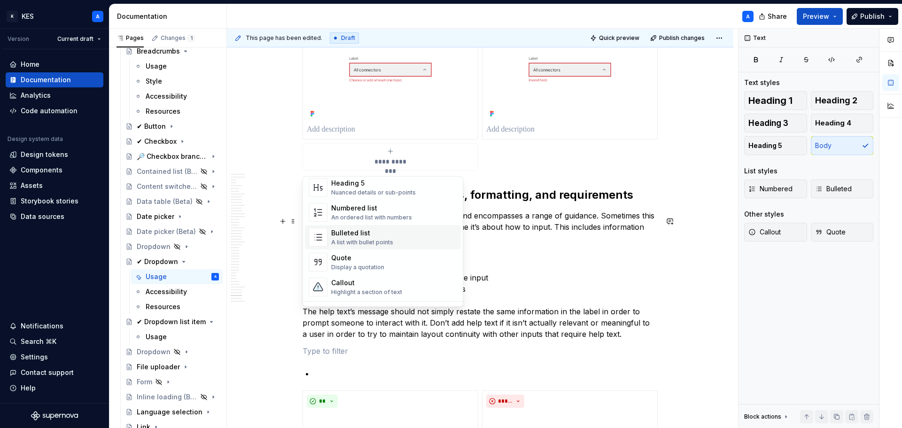
click at [358, 246] on span "Bulleted list A list with bullet points" at bounding box center [383, 237] width 156 height 24
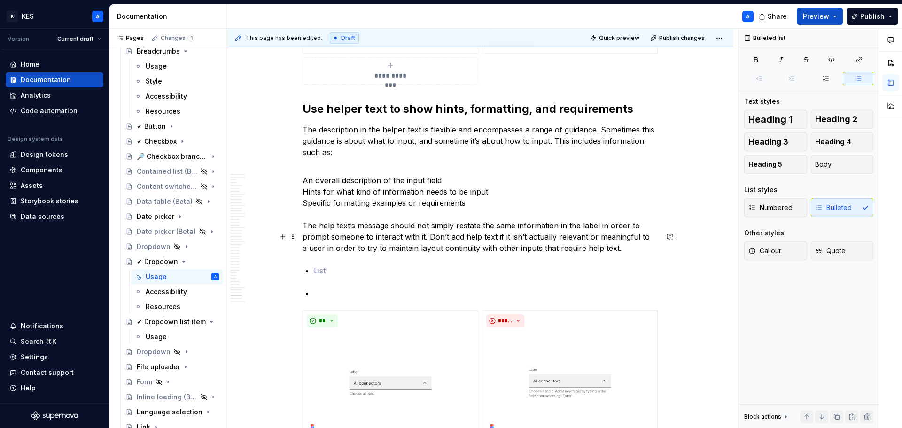
scroll to position [10700, 0]
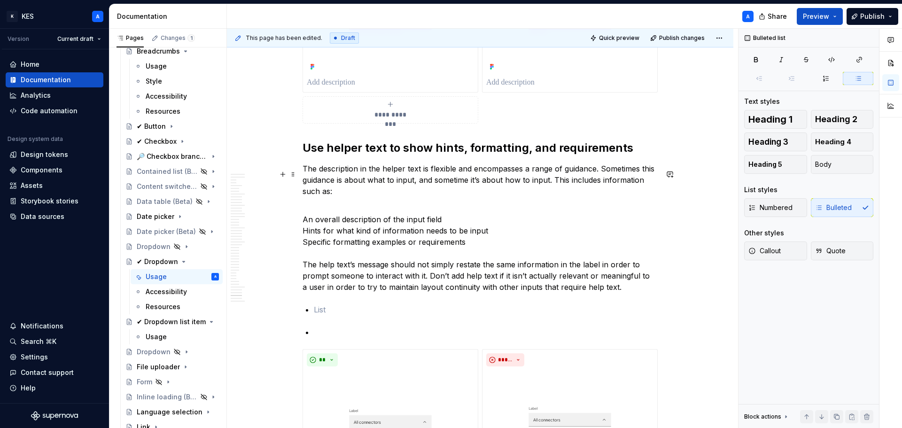
click at [399, 239] on p "An overall description of the input field Hints for what kind of information ne…" at bounding box center [479, 247] width 355 height 90
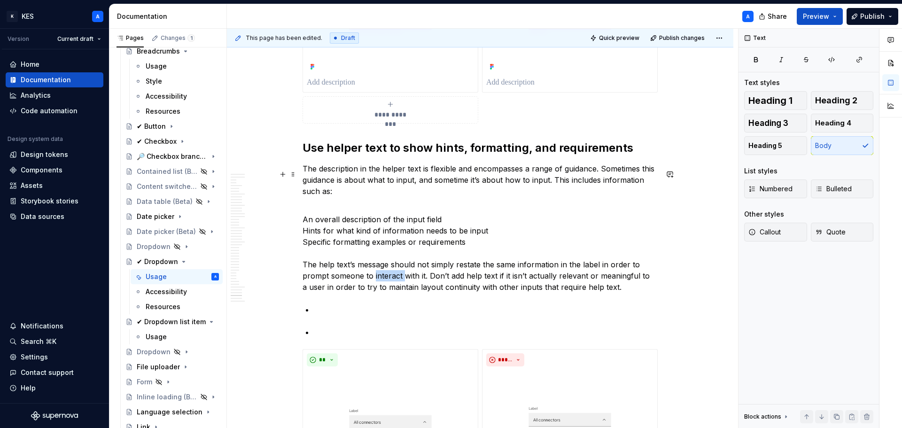
click at [399, 239] on p "An overall description of the input field Hints for what kind of information ne…" at bounding box center [479, 247] width 355 height 90
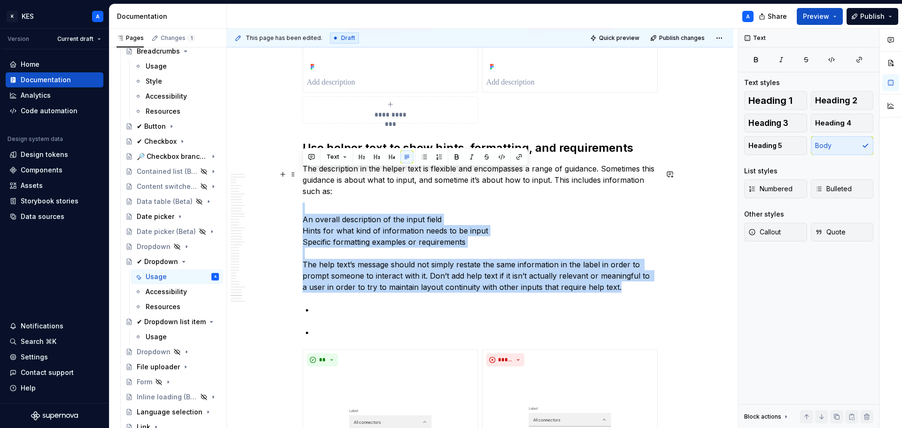
click at [399, 240] on p "An overall description of the input field Hints for what kind of information ne…" at bounding box center [479, 247] width 355 height 90
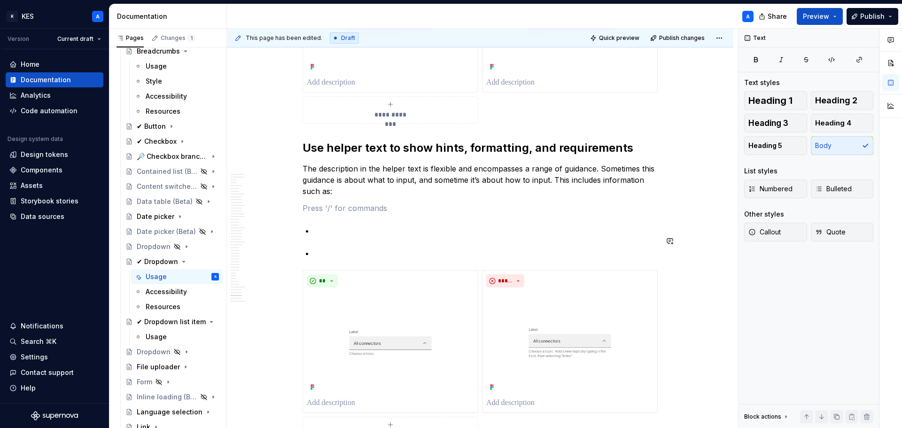
click at [341, 248] on p at bounding box center [486, 253] width 344 height 11
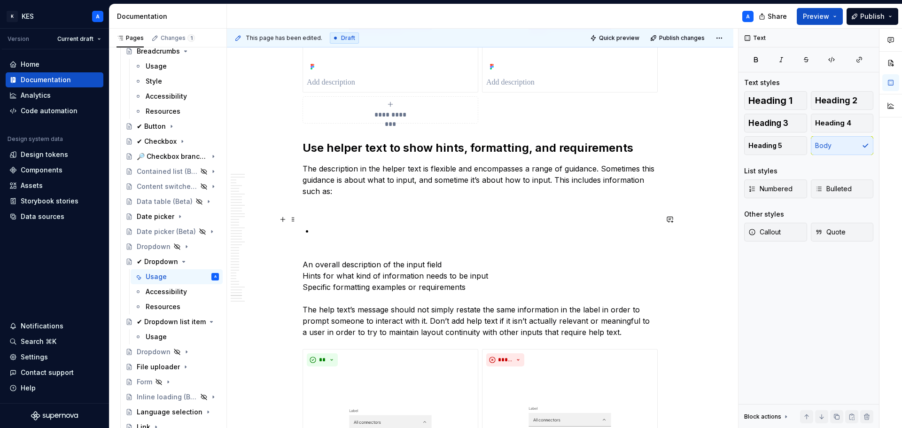
click at [302, 231] on div "This page has been edited. Draft Quick preview Publish changes ✔ Dropdown Dropd…" at bounding box center [482, 229] width 511 height 400
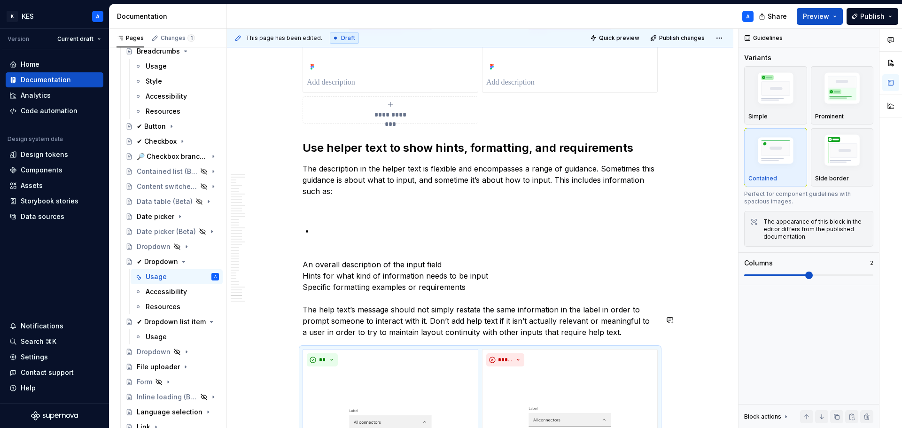
scroll to position [10760, 0]
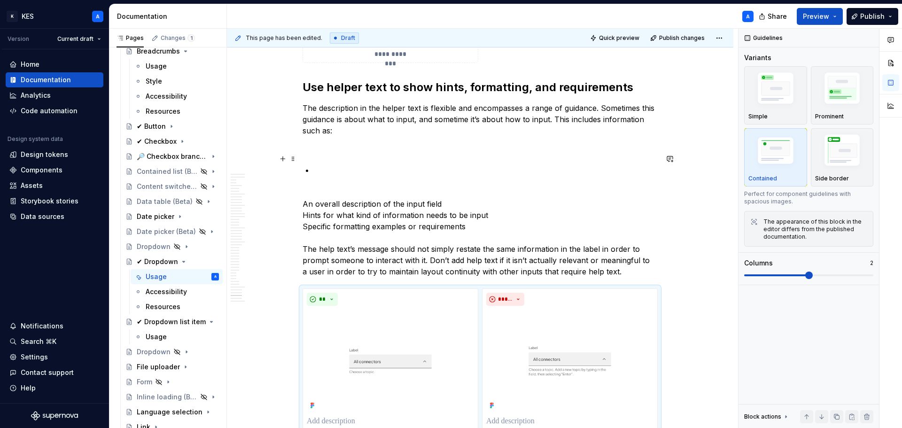
click at [309, 187] on p "An overall description of the input field Hints for what kind of information ne…" at bounding box center [479, 232] width 355 height 90
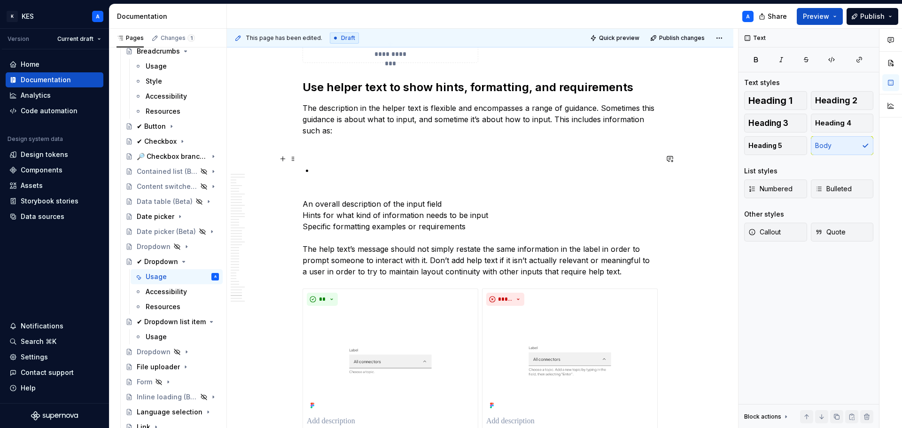
click at [305, 187] on p "An overall description of the input field Hints for what kind of information ne…" at bounding box center [479, 232] width 355 height 90
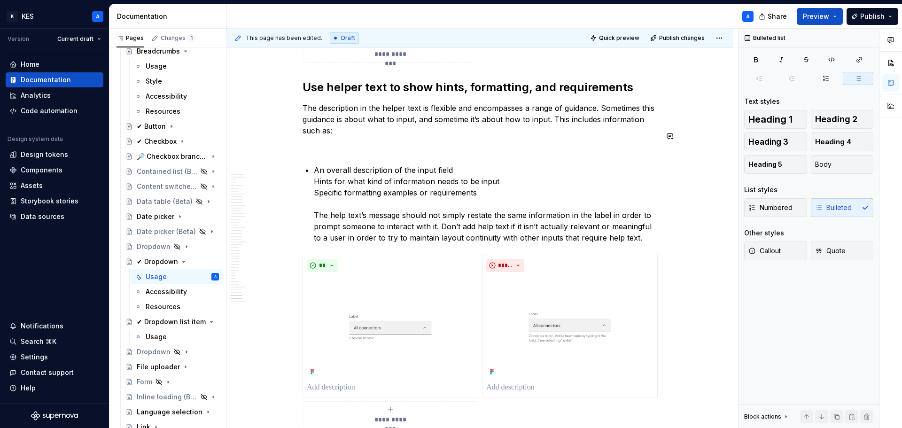
click at [323, 142] on p at bounding box center [479, 147] width 355 height 11
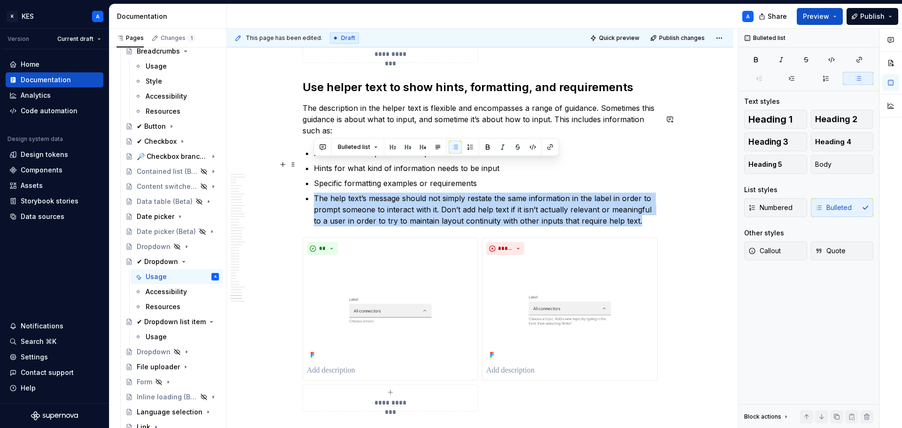
drag, startPoint x: 640, startPoint y: 190, endPoint x: 315, endPoint y: 167, distance: 325.4
click at [315, 193] on p "The help text’s message should not simply restate the same information in the l…" at bounding box center [486, 210] width 344 height 34
click at [650, 193] on p "The help text’s message should not simply restate the same information in the l…" at bounding box center [486, 210] width 344 height 34
drag, startPoint x: 633, startPoint y: 190, endPoint x: 642, endPoint y: 189, distance: 9.5
click at [632, 193] on p "The help text’s message should not simply restate the same information in the l…" at bounding box center [486, 210] width 344 height 34
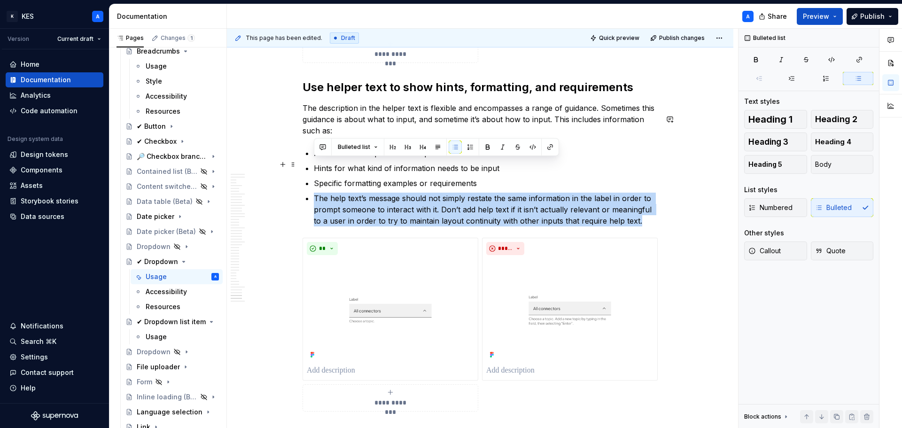
click at [643, 193] on p "The help text’s message should not simply restate the same information in the l…" at bounding box center [486, 210] width 344 height 34
click at [635, 193] on p "The help text’s message should not simply restate the same information in the l…" at bounding box center [486, 210] width 344 height 34
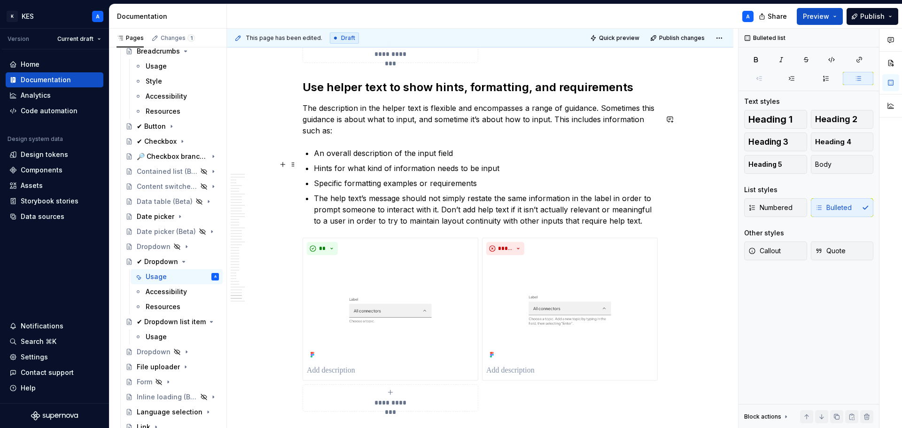
click at [639, 193] on p "The help text’s message should not simply restate the same information in the l…" at bounding box center [486, 210] width 344 height 34
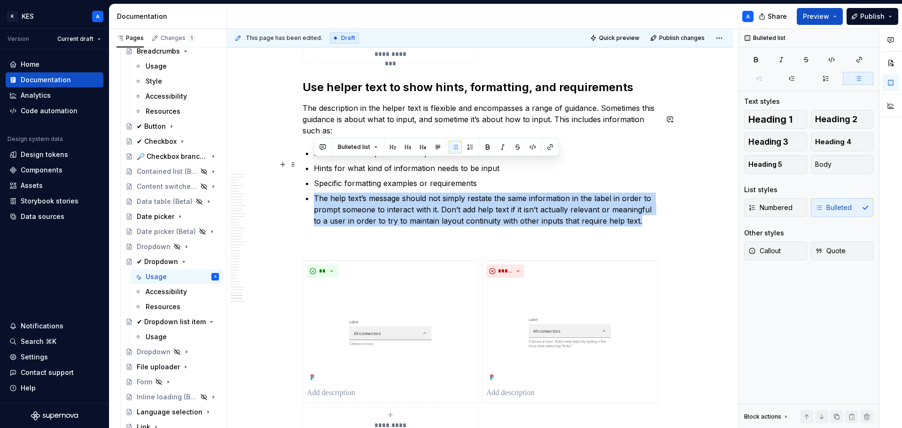
drag, startPoint x: 650, startPoint y: 184, endPoint x: 311, endPoint y: 167, distance: 339.1
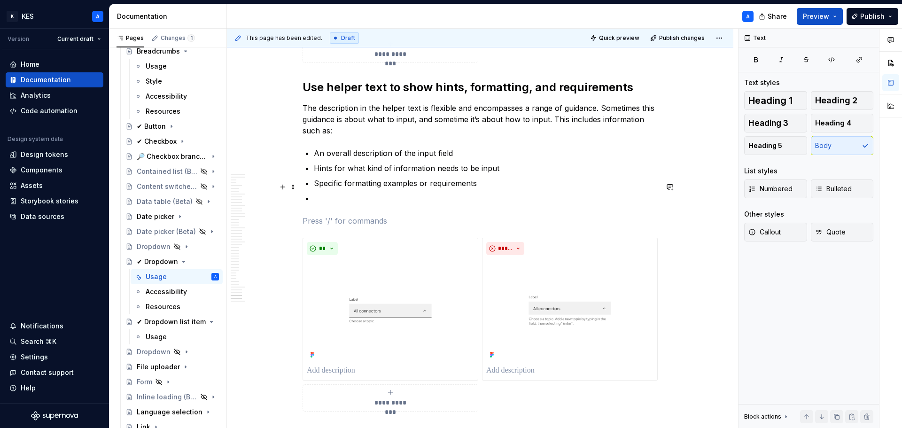
click at [317, 215] on p at bounding box center [479, 220] width 355 height 11
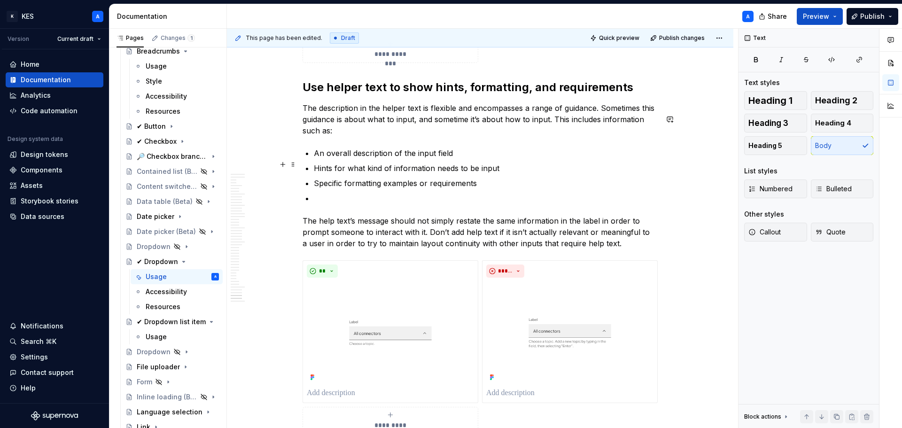
click at [324, 193] on p at bounding box center [486, 198] width 344 height 11
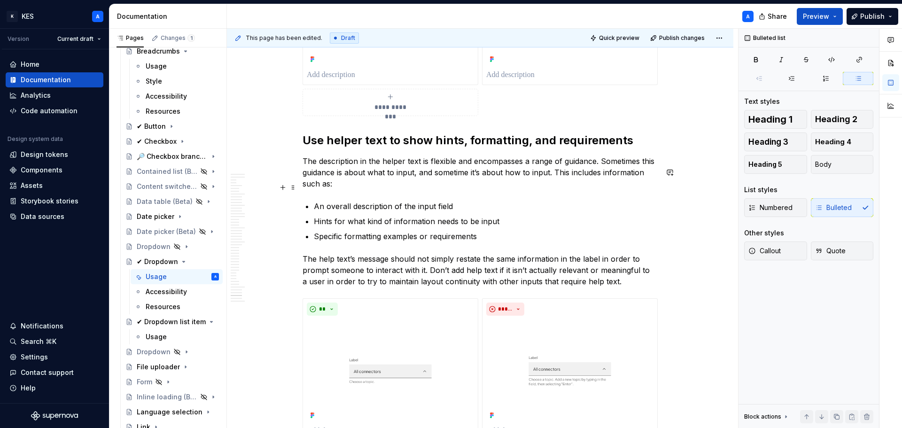
scroll to position [10666, 0]
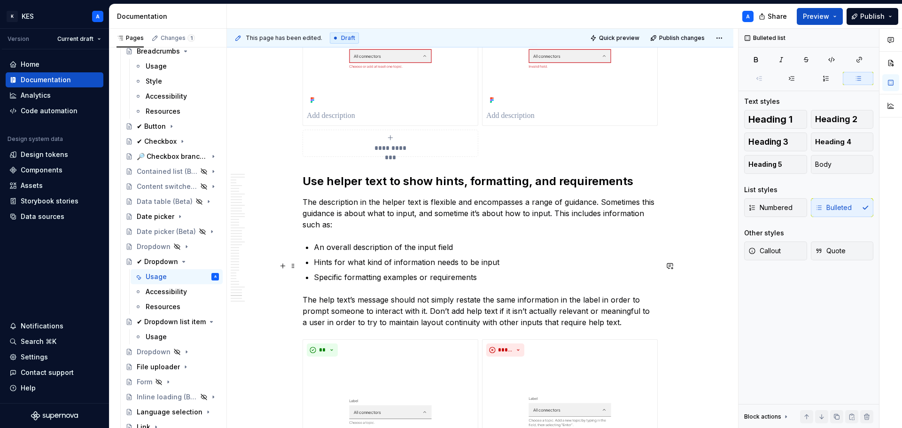
click at [333, 294] on p "The help text’s message should not simply restate the same information in the l…" at bounding box center [479, 311] width 355 height 34
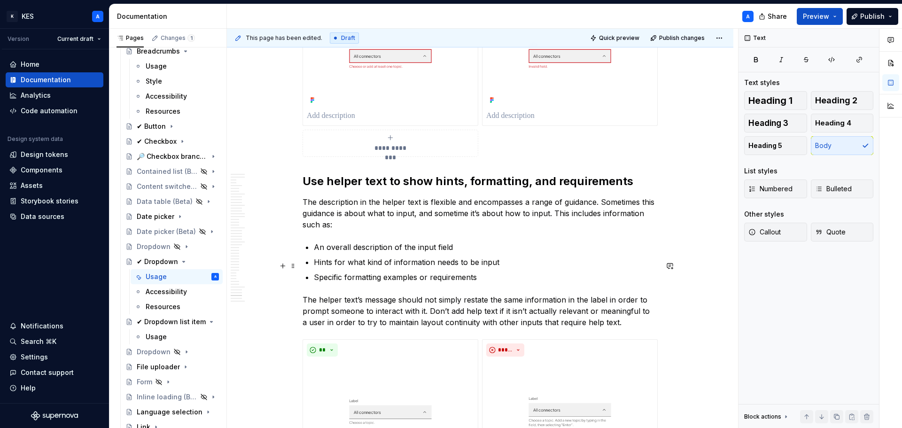
click at [378, 294] on p "The helper text’s message should not simply restate the same information in the…" at bounding box center [479, 311] width 355 height 34
click at [359, 294] on p "The helper text’s should not simply restate the same information in the label i…" at bounding box center [479, 311] width 355 height 34
click at [360, 294] on p "The helper text’s should not simply restate the same information in the label i…" at bounding box center [479, 311] width 355 height 34
click at [450, 294] on p "The helper text should not simply restate the same information in the label in …" at bounding box center [479, 311] width 355 height 34
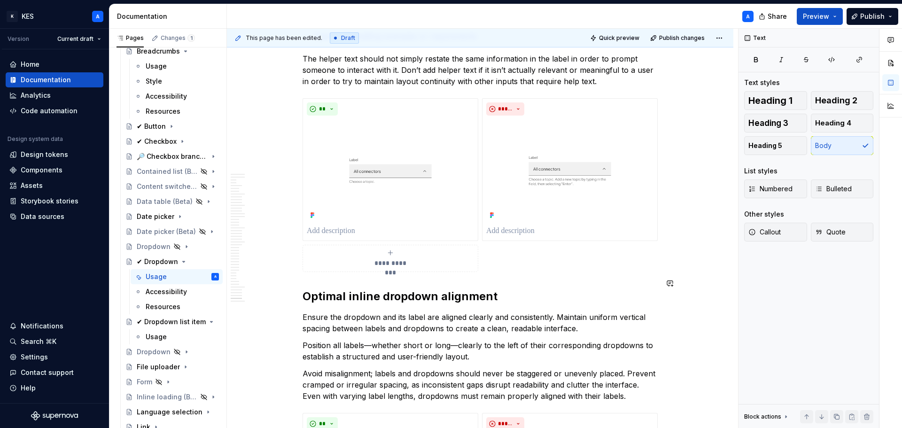
scroll to position [10995, 0]
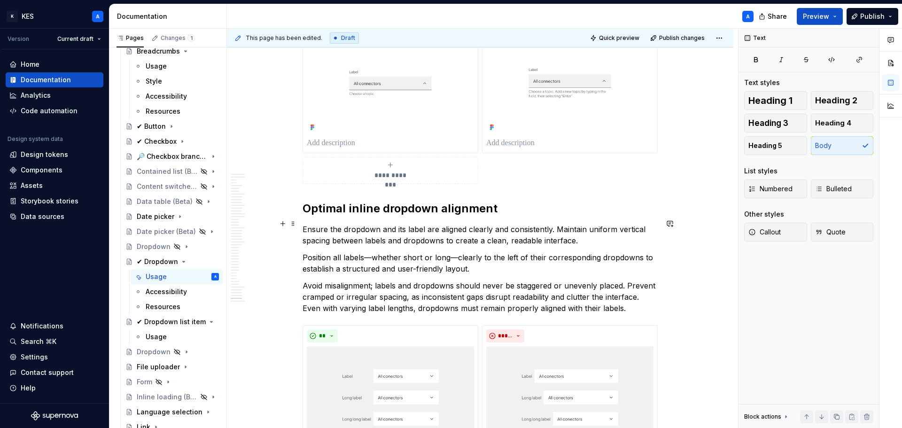
click at [364, 252] on p "Position all labels—whether short or long—clearly to the left of their correspo…" at bounding box center [479, 263] width 355 height 23
click at [373, 252] on p "Position all labels —whether short or long—clearly to the left of their corresp…" at bounding box center [479, 263] width 355 height 23
click at [453, 252] on p "Position all labels — whether short or long—clearly to the left of their corres…" at bounding box center [479, 263] width 355 height 23
click at [463, 252] on p "Position all labels — whether short or long —clearly to the left of their corre…" at bounding box center [479, 263] width 355 height 23
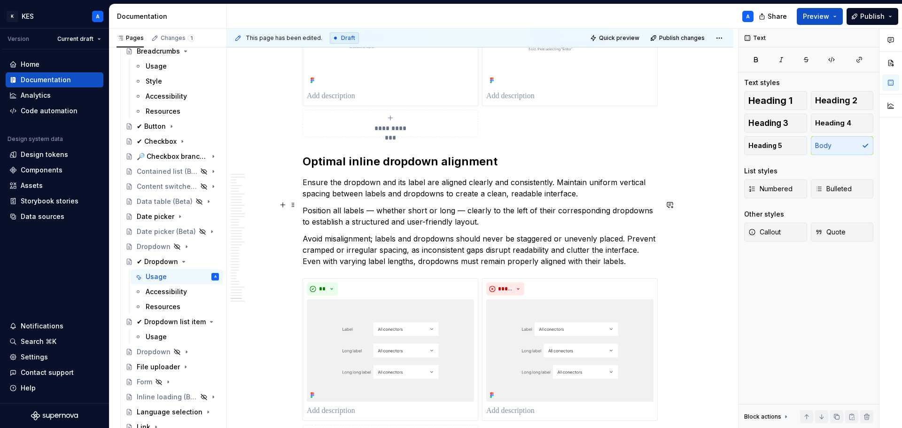
click at [374, 233] on p "Avoid misalignment; labels and dropdowns should never be staggered or unevenly …" at bounding box center [479, 250] width 355 height 34
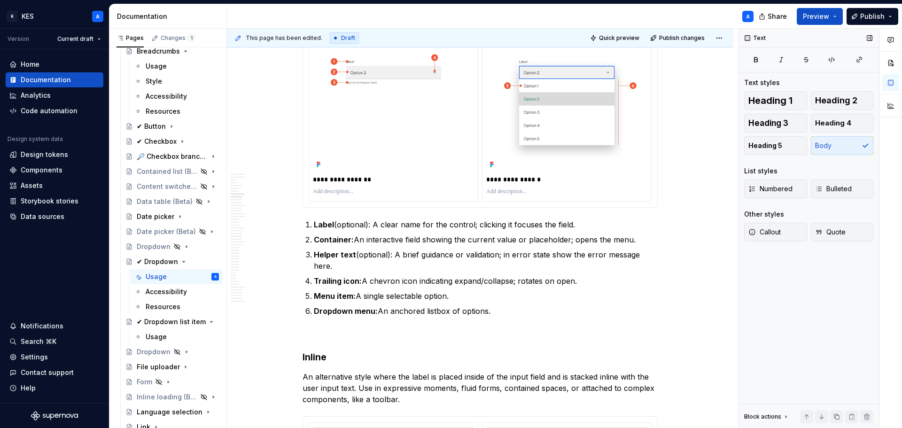
scroll to position [1302, 0]
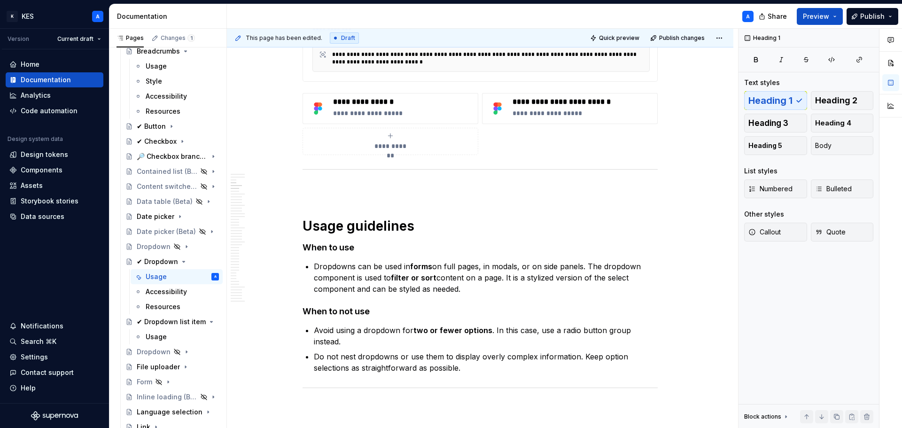
scroll to position [0, 0]
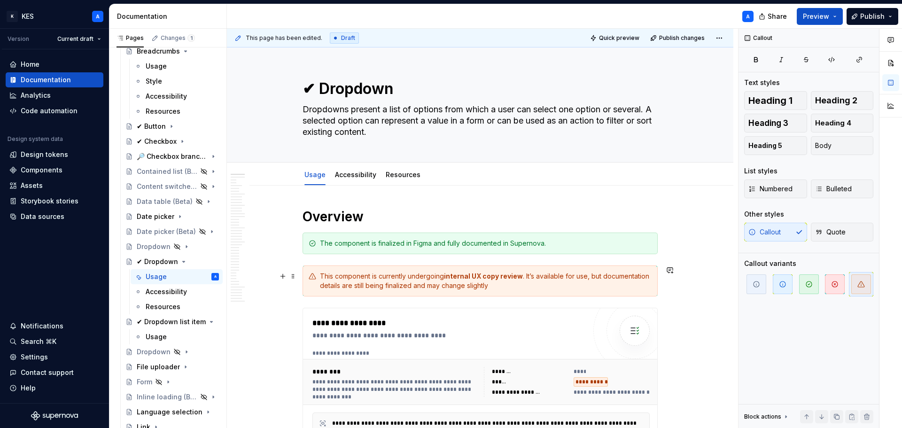
click at [538, 274] on div "This component is currently undergoing internal UX copy review . It’s available…" at bounding box center [486, 280] width 332 height 19
click at [518, 278] on strong "internal UX copy review" at bounding box center [483, 276] width 79 height 8
click at [296, 277] on span at bounding box center [293, 276] width 8 height 13
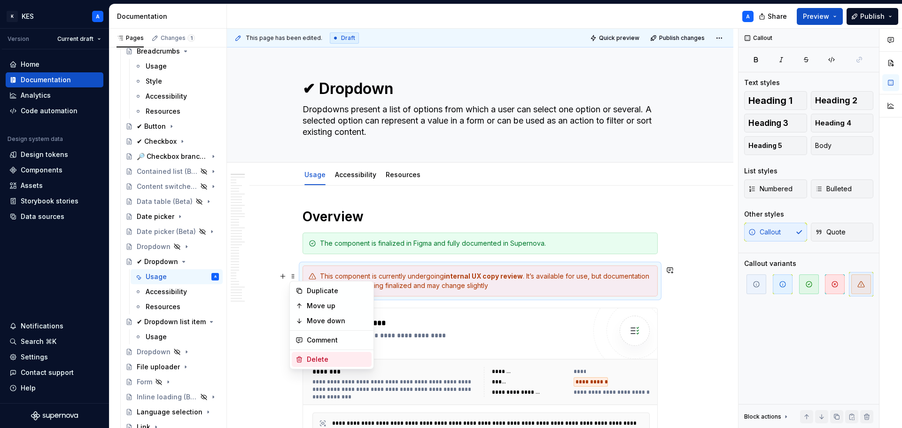
click at [340, 357] on div "Delete" at bounding box center [337, 359] width 61 height 9
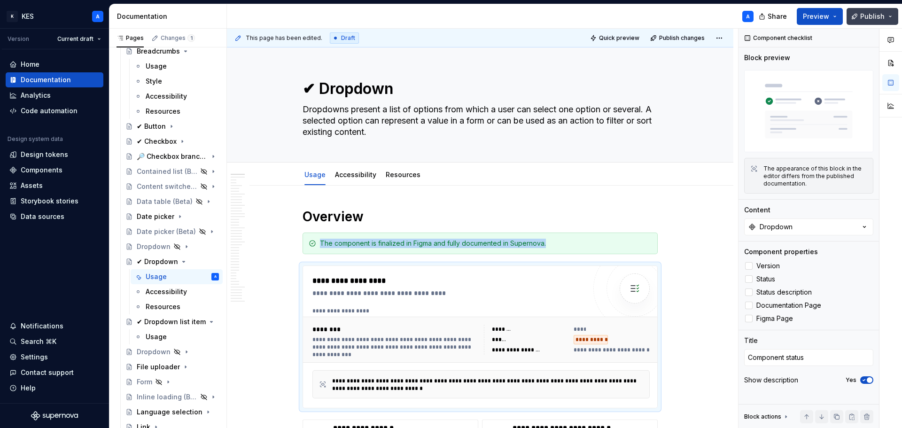
click at [891, 12] on button "Publish" at bounding box center [872, 16] width 52 height 17
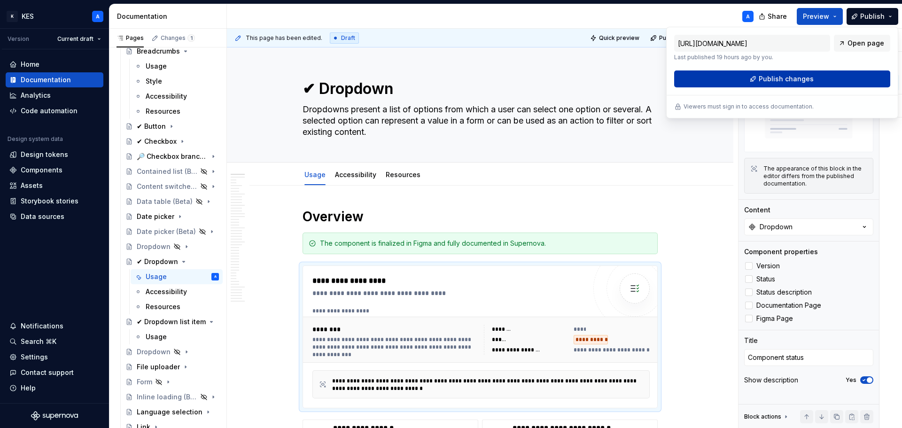
click at [771, 84] on button "Publish changes" at bounding box center [782, 78] width 216 height 17
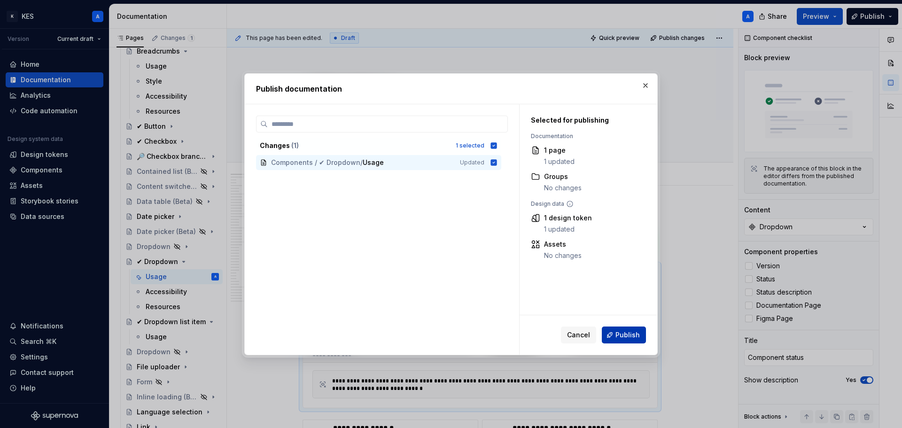
click at [627, 333] on span "Publish" at bounding box center [627, 334] width 24 height 9
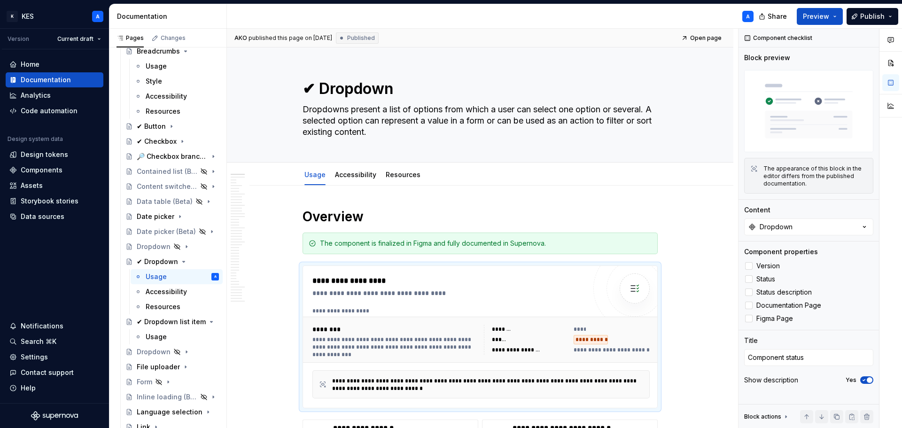
type textarea "*"
